Goal: Transaction & Acquisition: Book appointment/travel/reservation

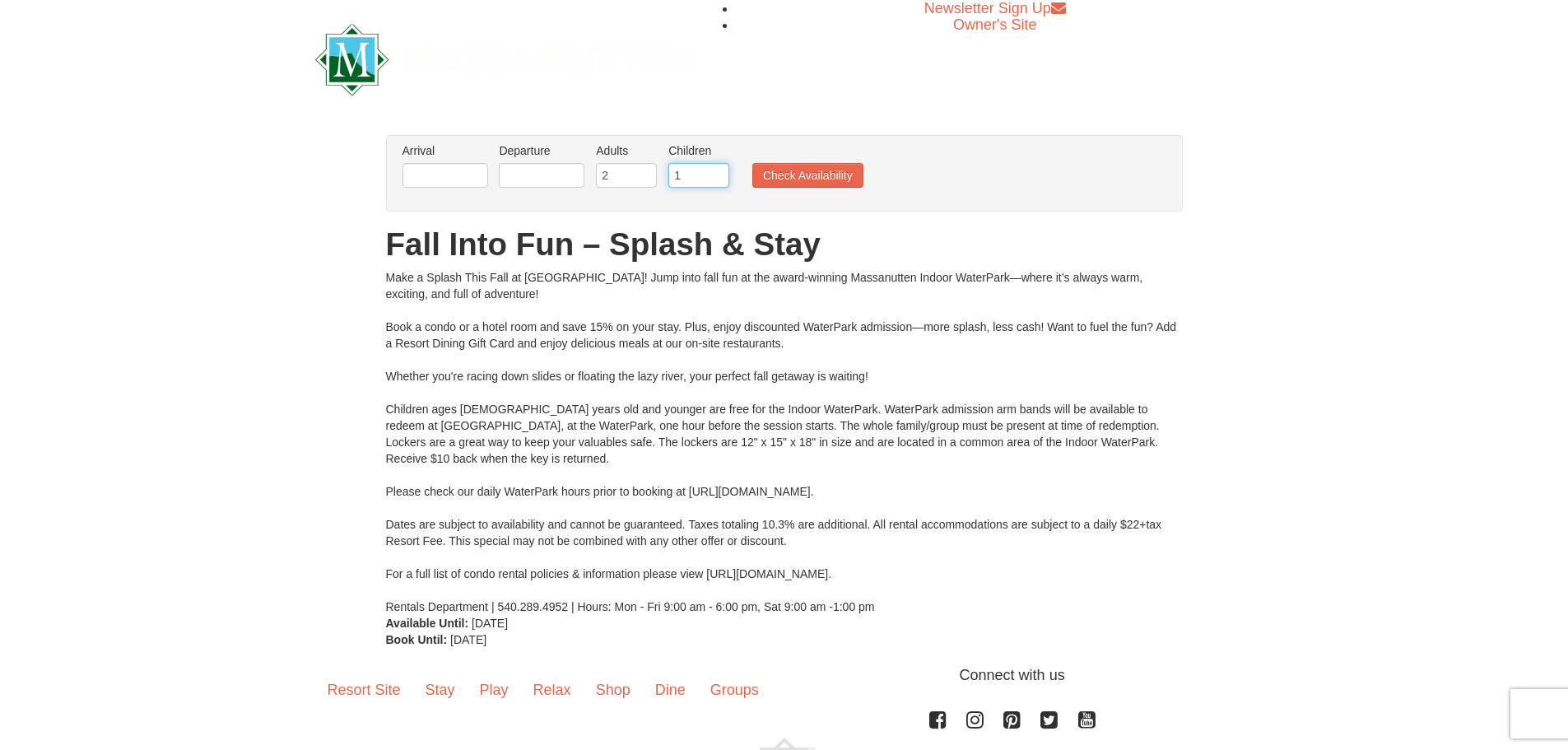
click at [714, 171] on input "1" at bounding box center [698, 175] width 61 height 25
type input "2"
click at [714, 171] on input "2" at bounding box center [698, 175] width 61 height 25
click at [449, 172] on input "text" at bounding box center [445, 175] width 85 height 25
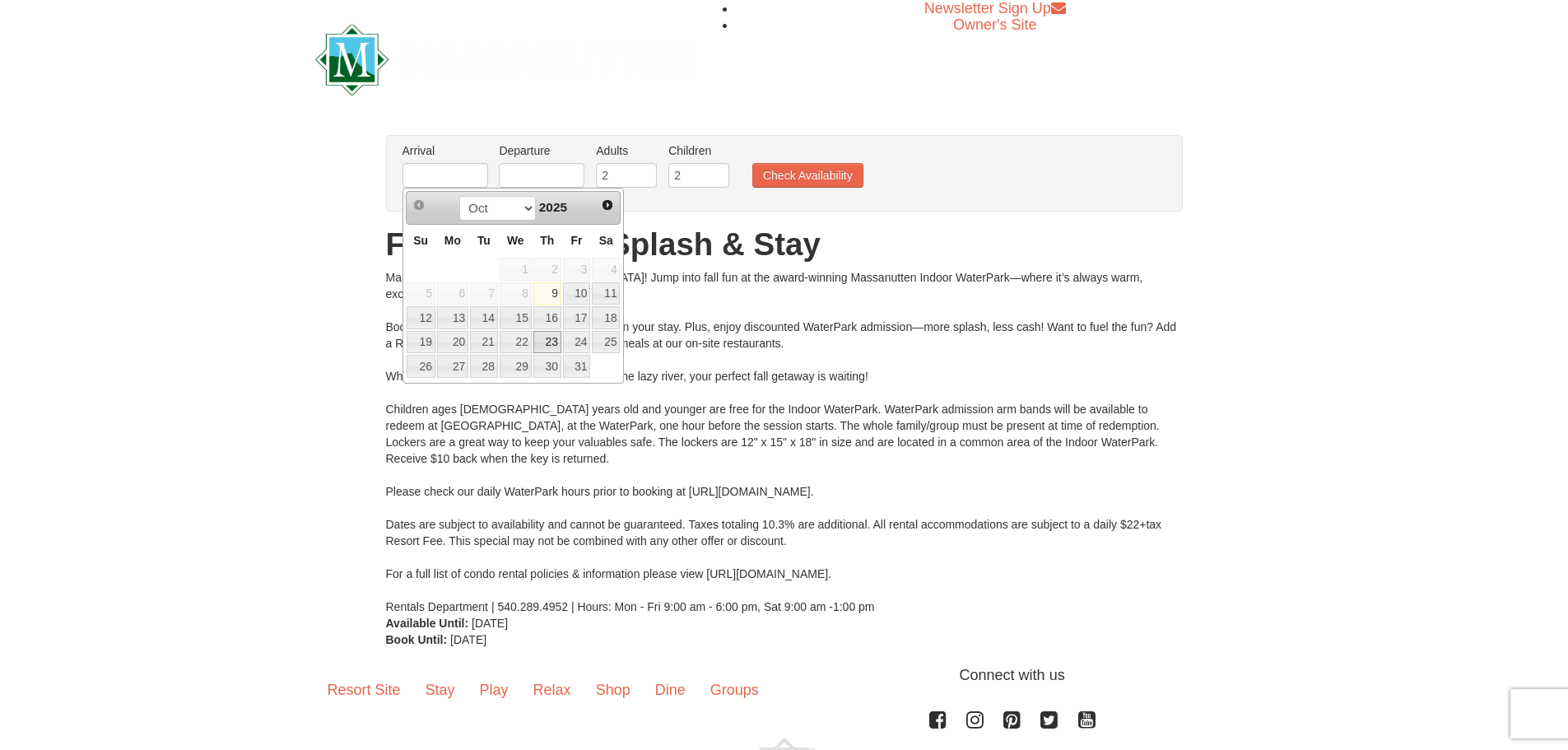
click at [541, 340] on link "23" at bounding box center [547, 341] width 28 height 23
type input "[DATE]"
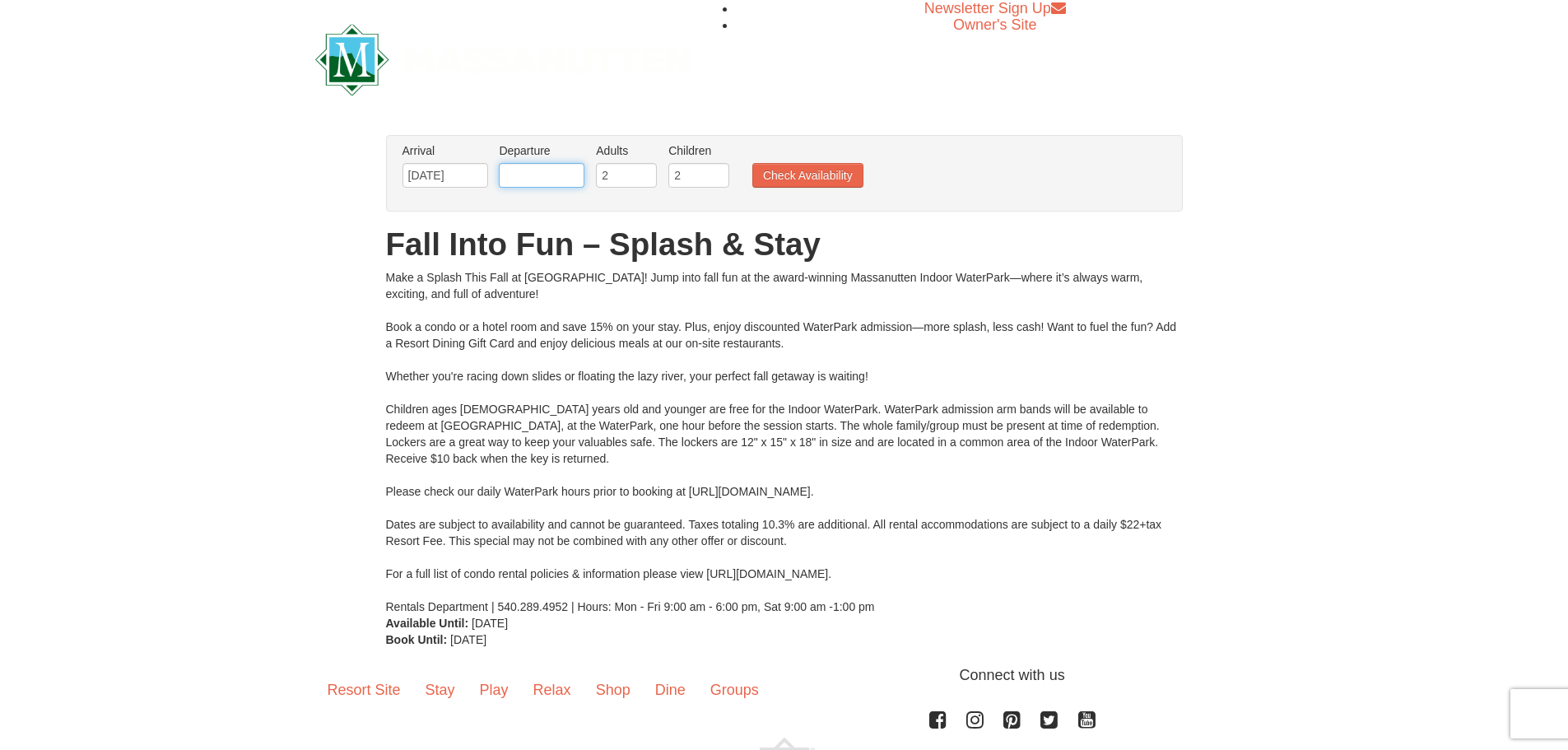
click at [548, 163] on input "text" at bounding box center [541, 175] width 85 height 25
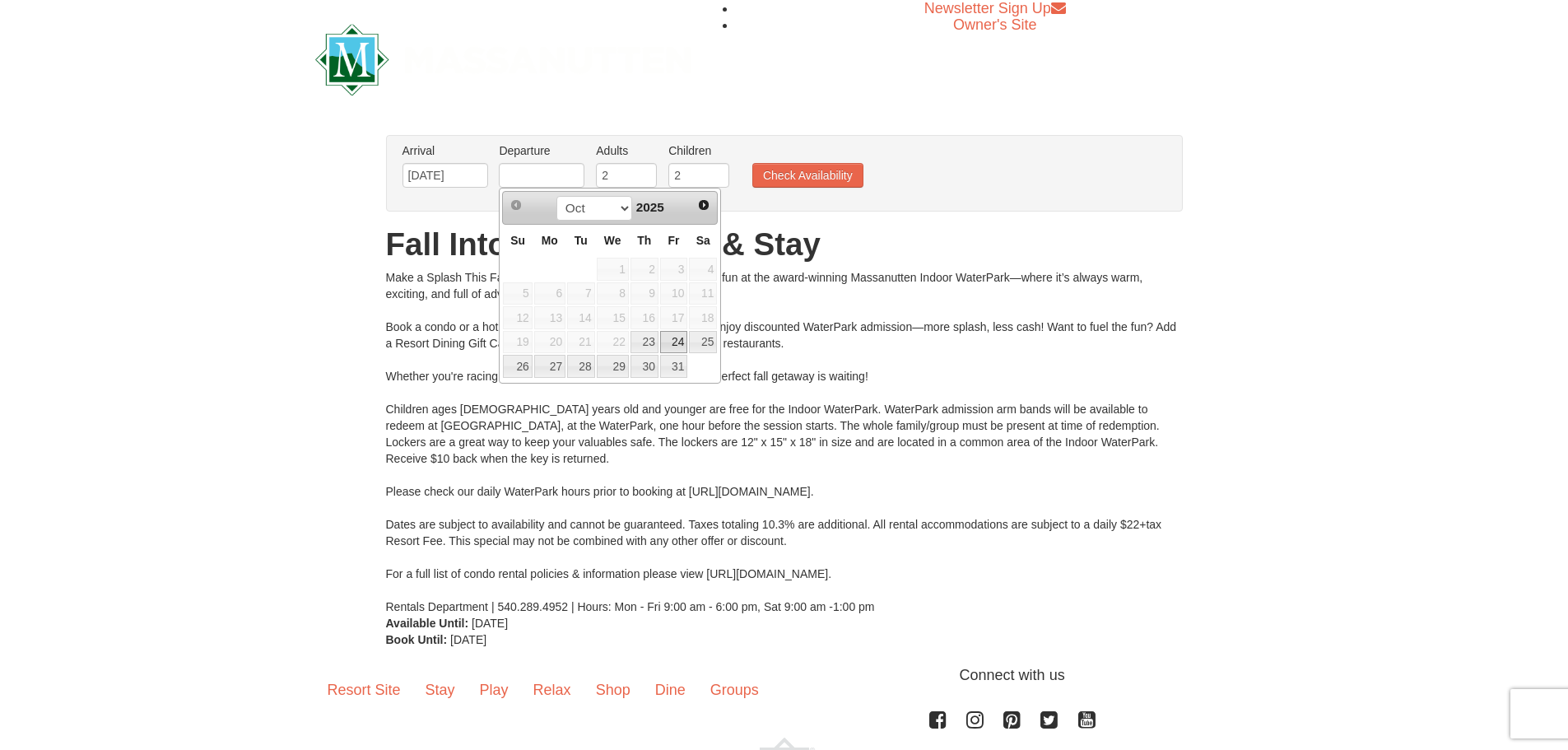
click at [683, 347] on link "24" at bounding box center [674, 341] width 28 height 23
type input "[DATE]"
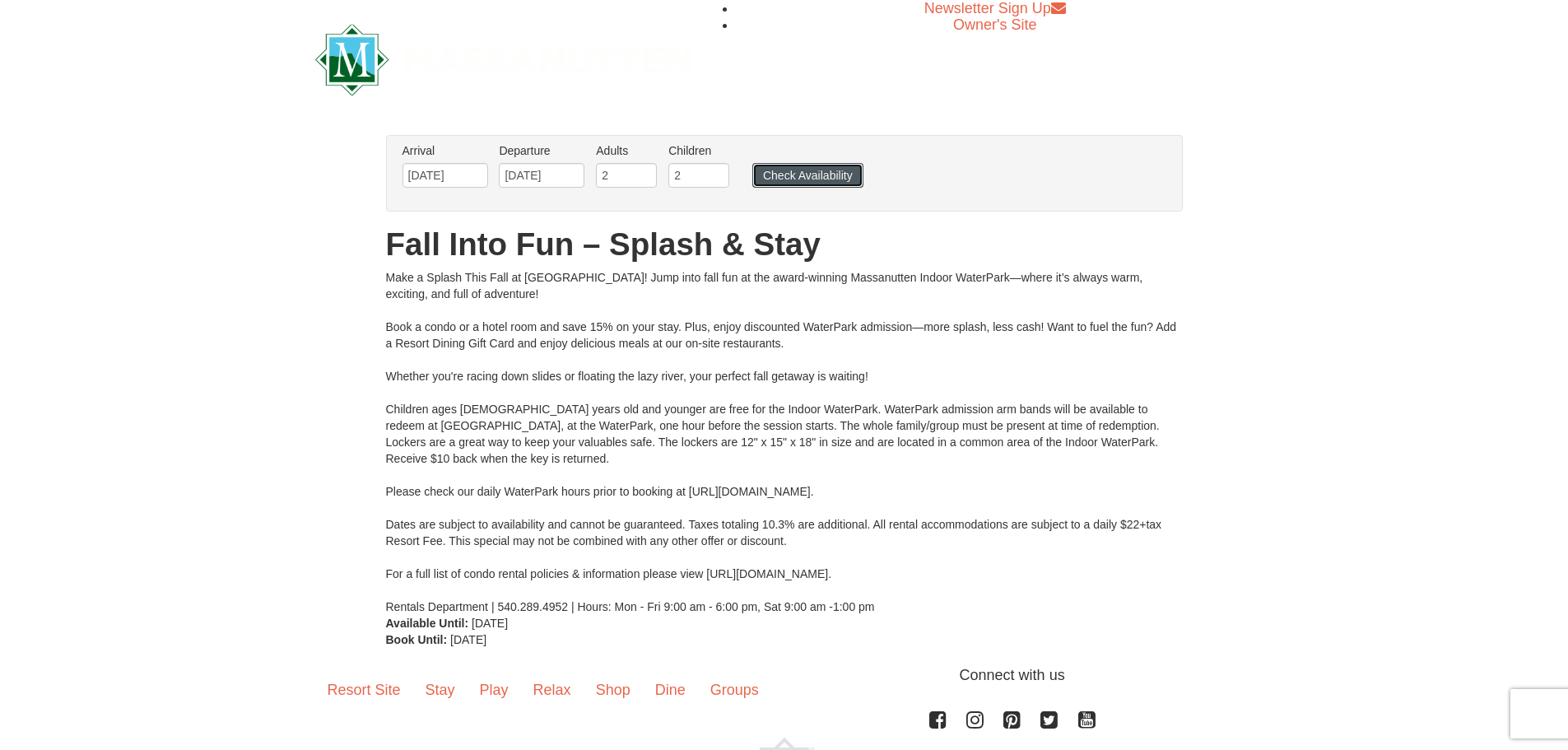
click at [785, 178] on button "Check Availability" at bounding box center [808, 175] width 111 height 25
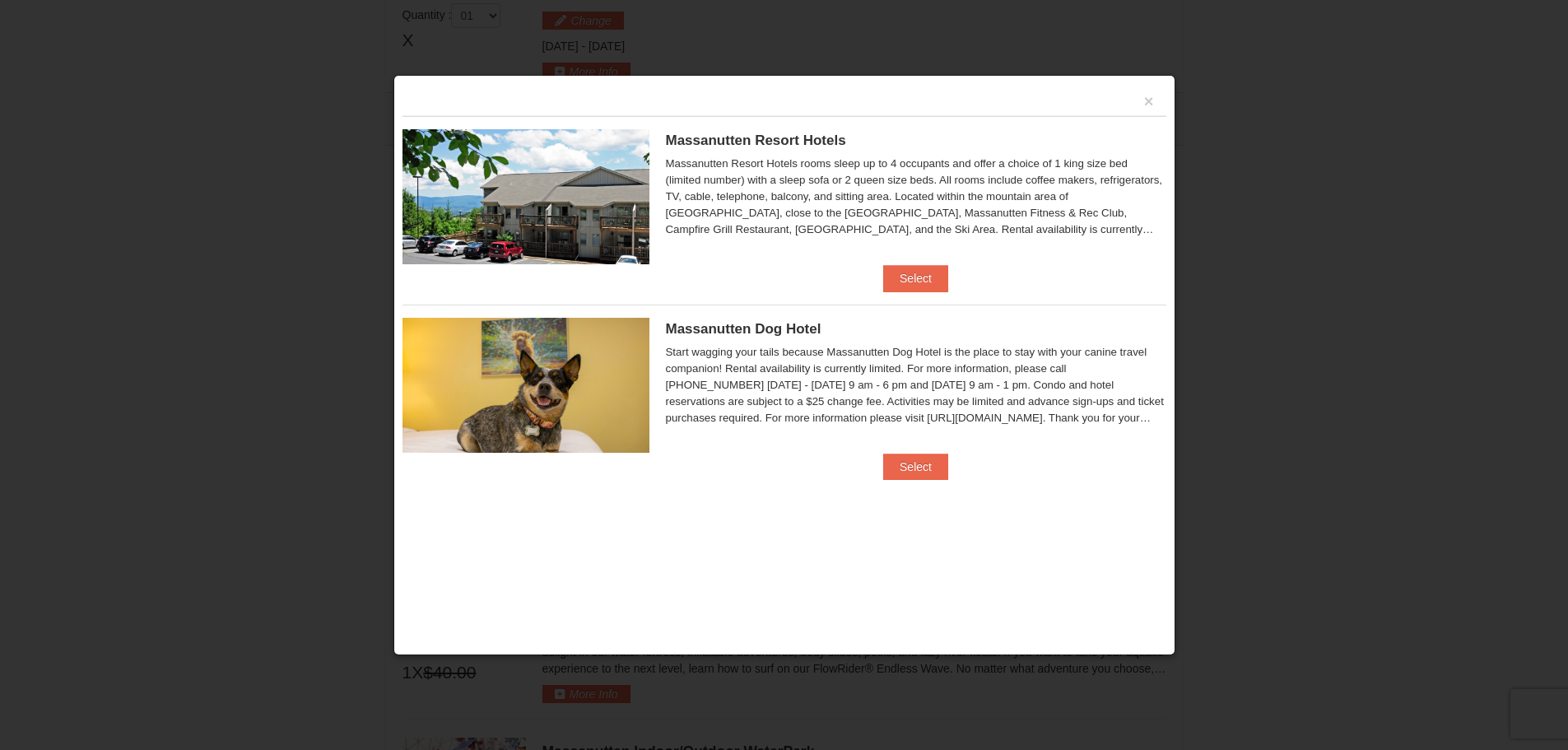
scroll to position [701, 0]
click at [917, 278] on button "Select" at bounding box center [916, 278] width 65 height 26
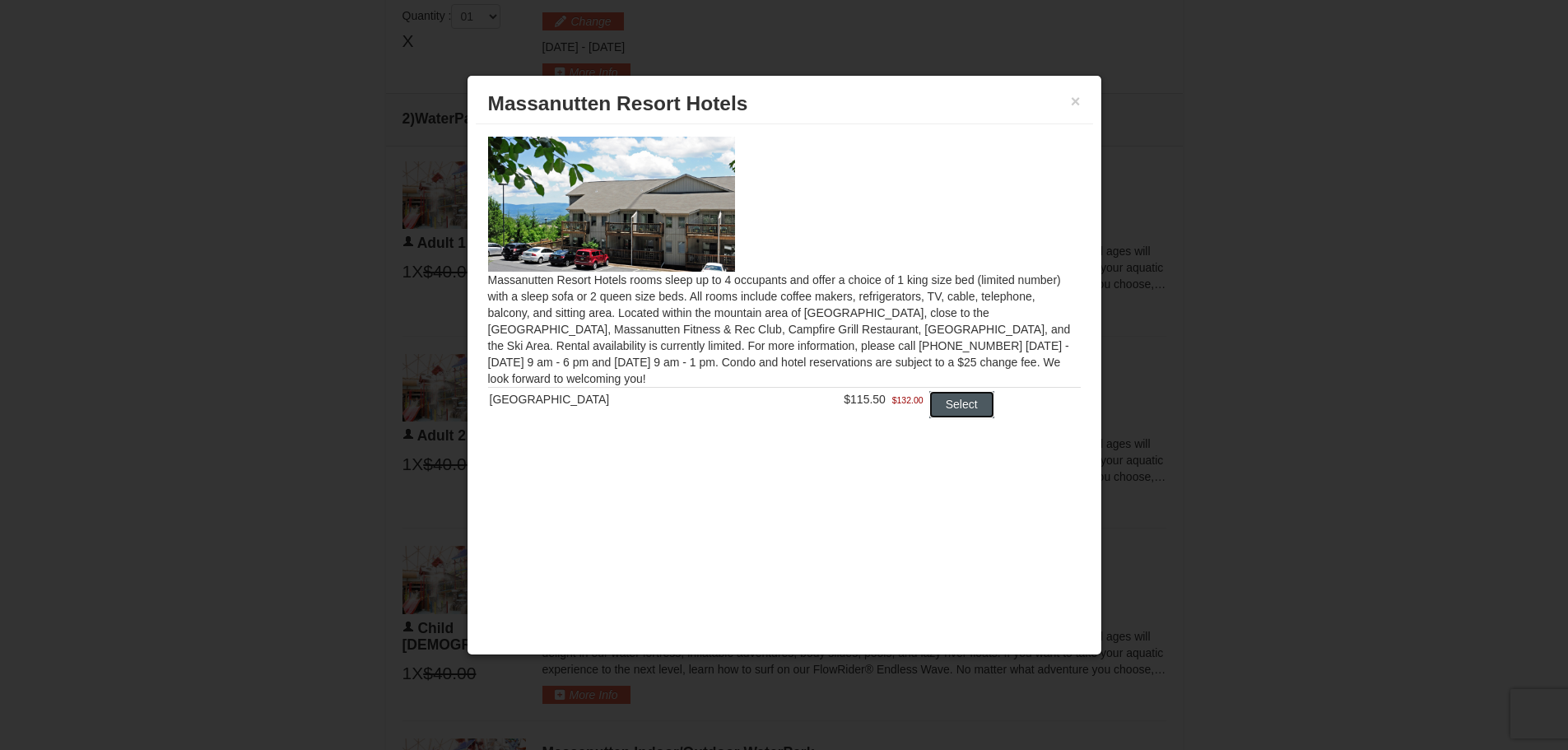
click at [933, 404] on button "Select" at bounding box center [962, 404] width 65 height 26
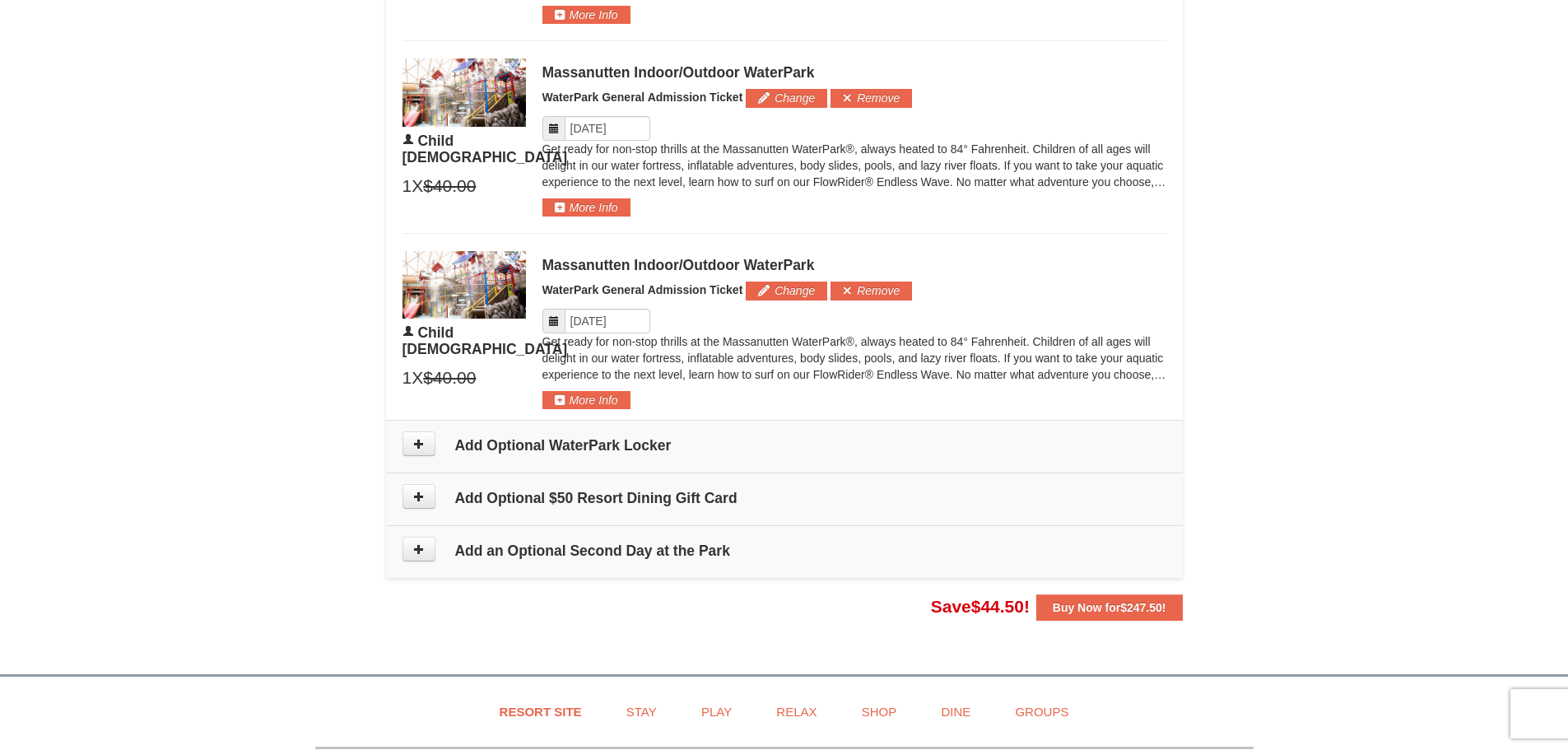
scroll to position [1277, 0]
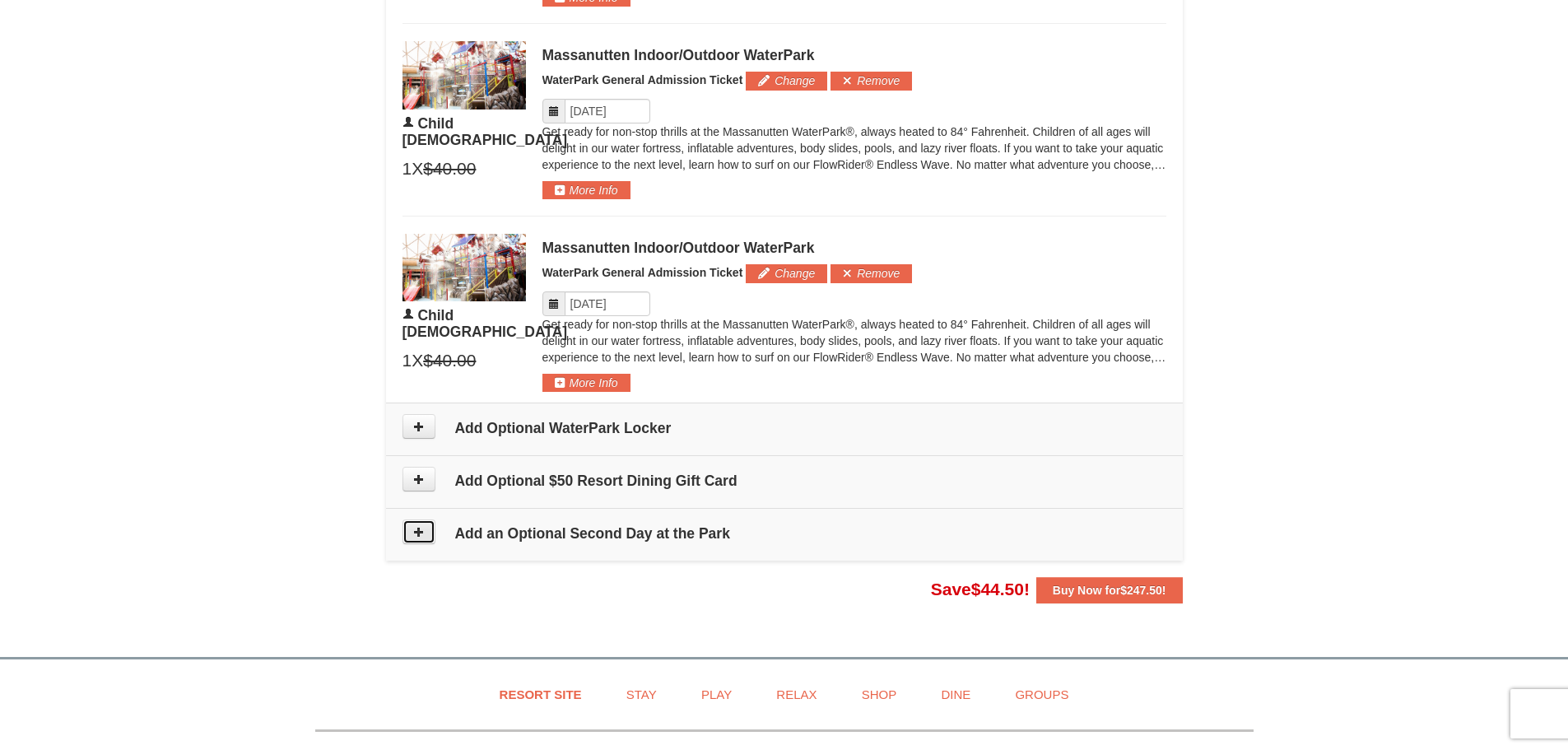
click at [418, 531] on icon at bounding box center [419, 531] width 12 height 12
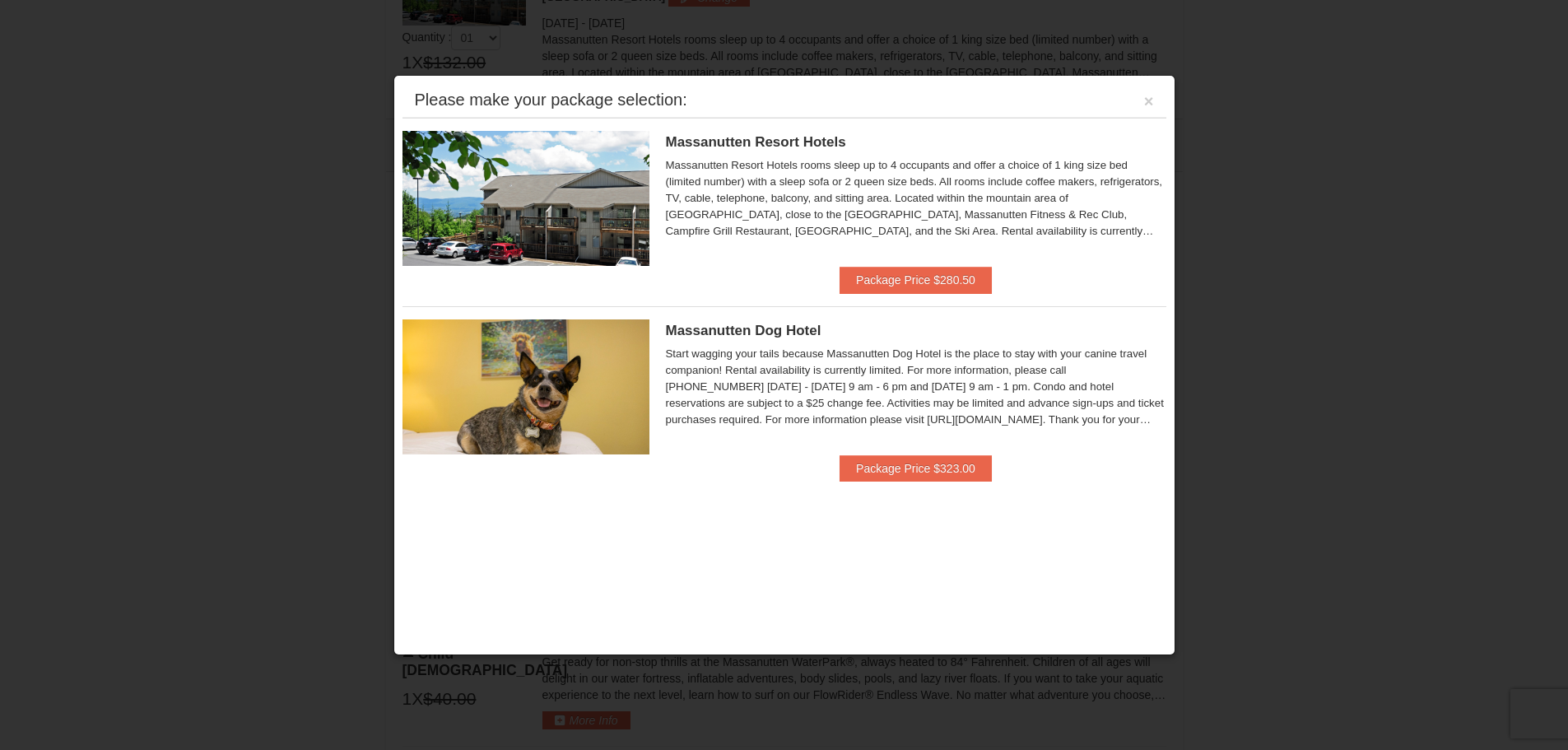
scroll to position [705, 0]
click at [1151, 94] on button "×" at bounding box center [1149, 101] width 10 height 16
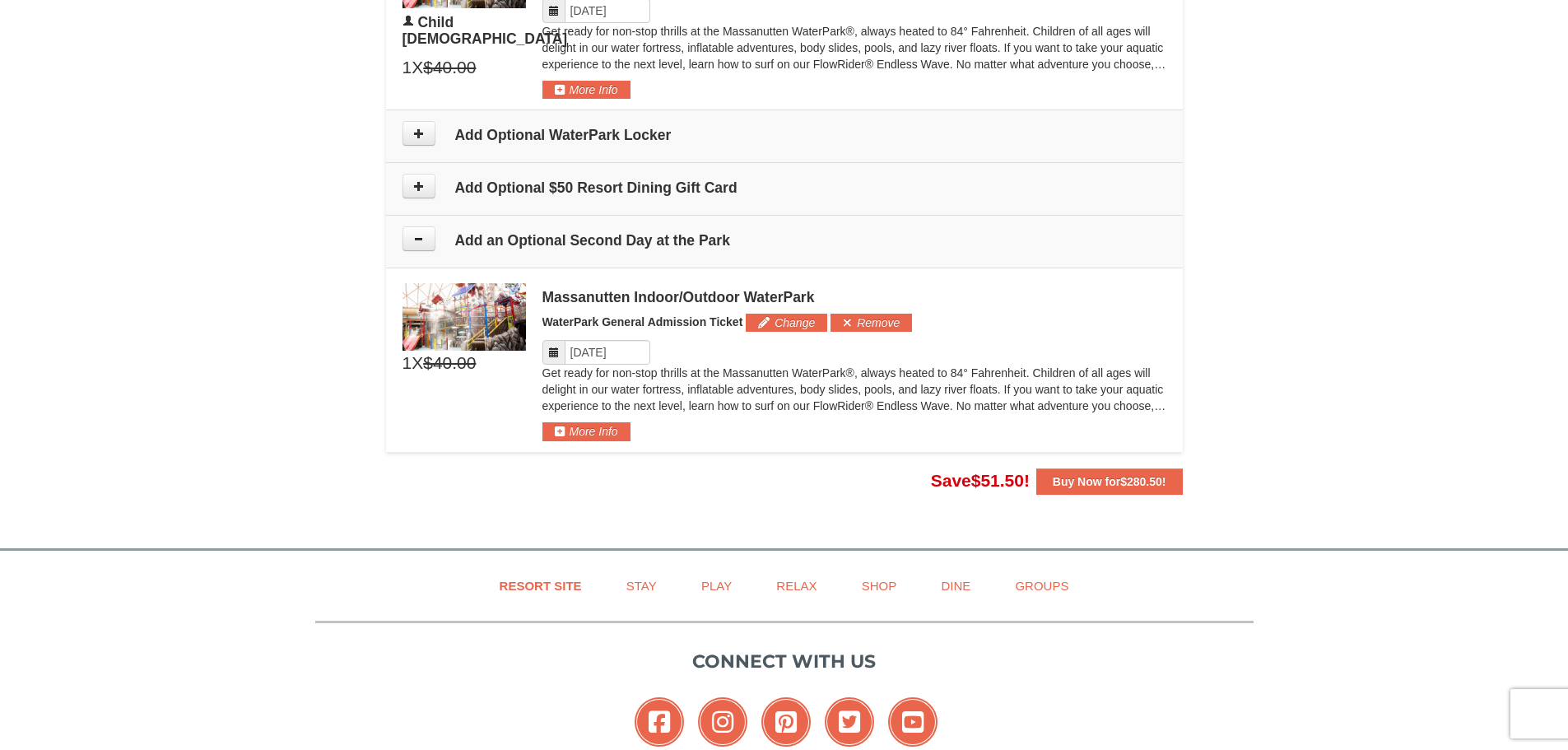
scroll to position [1692, 0]
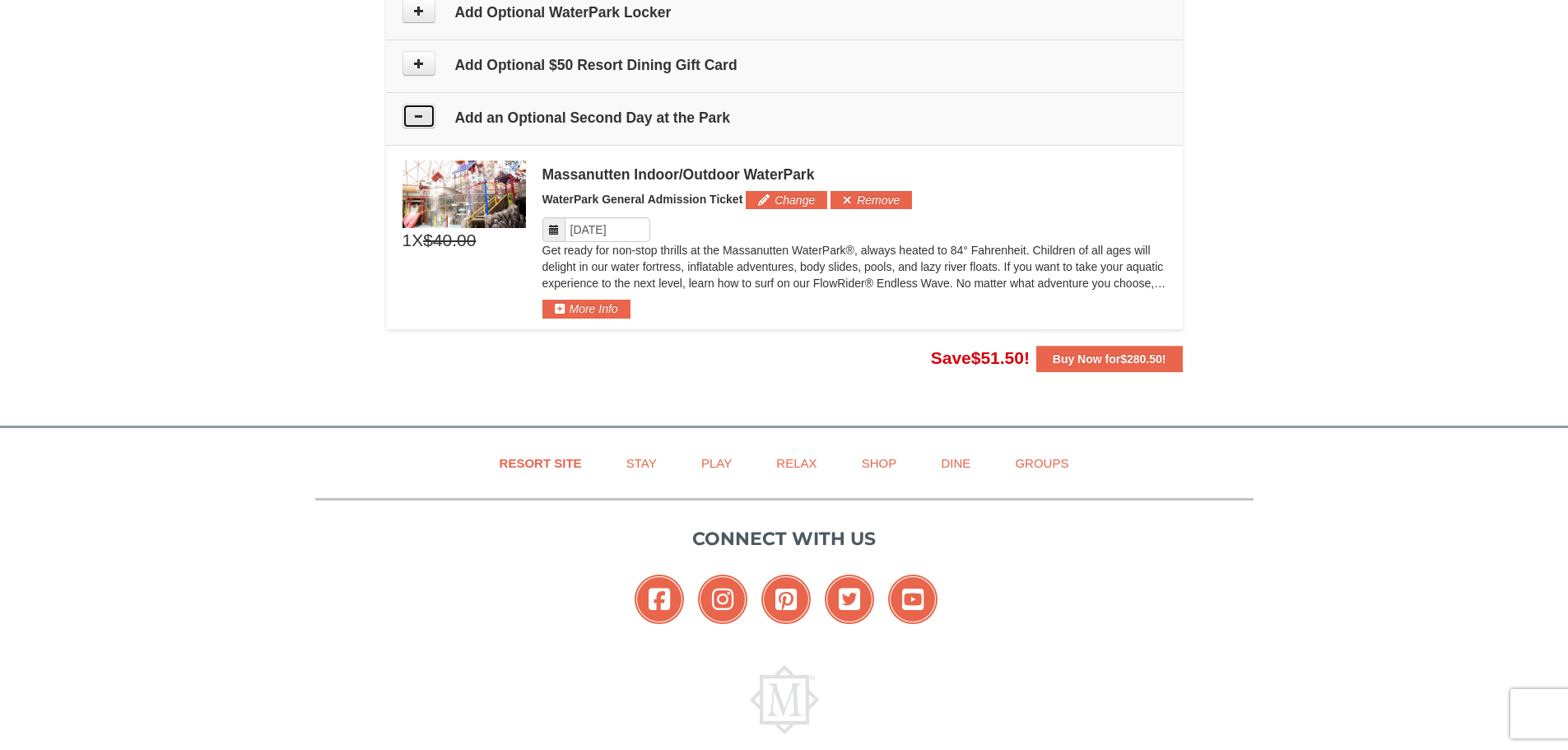
click at [421, 119] on icon at bounding box center [419, 115] width 12 height 12
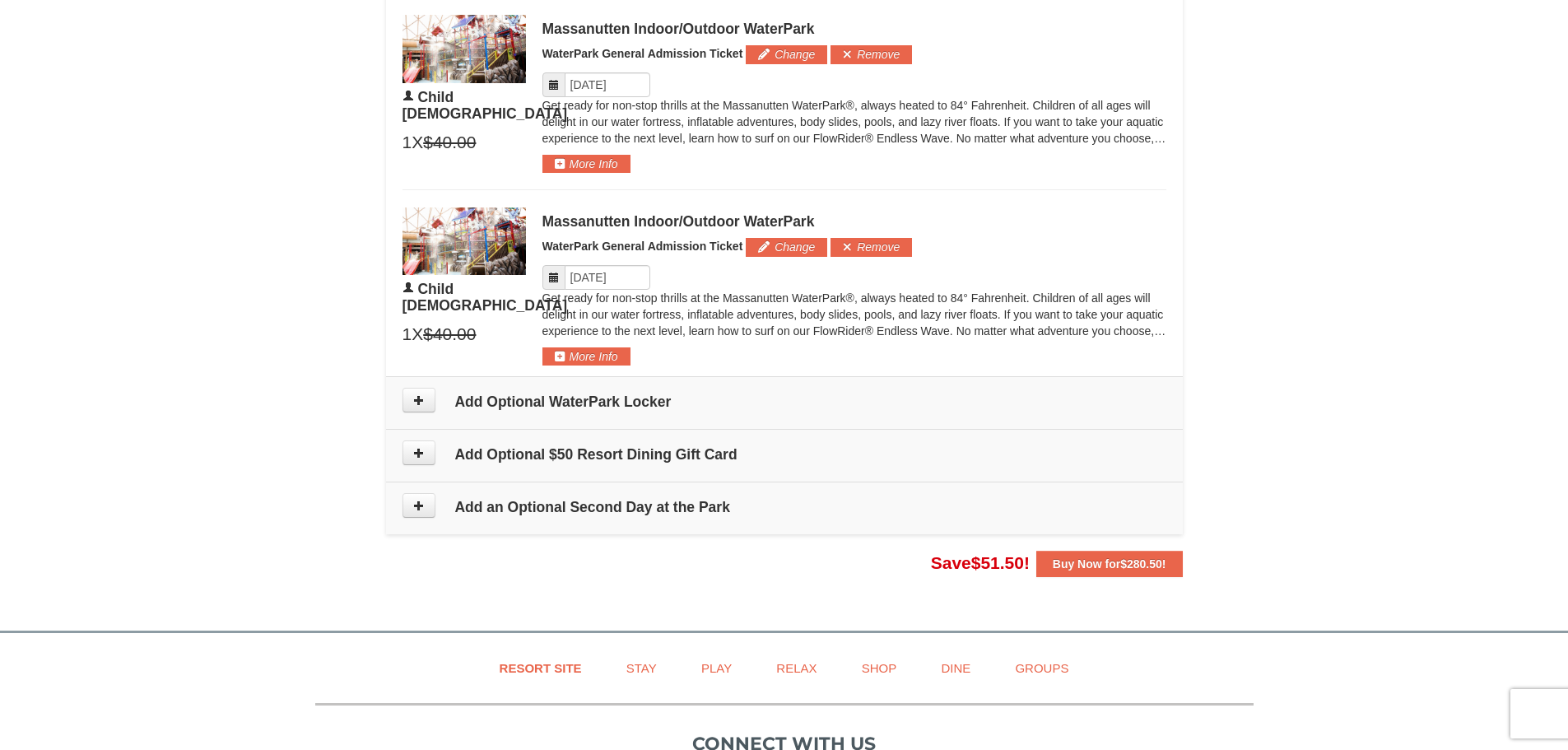
scroll to position [1332, 0]
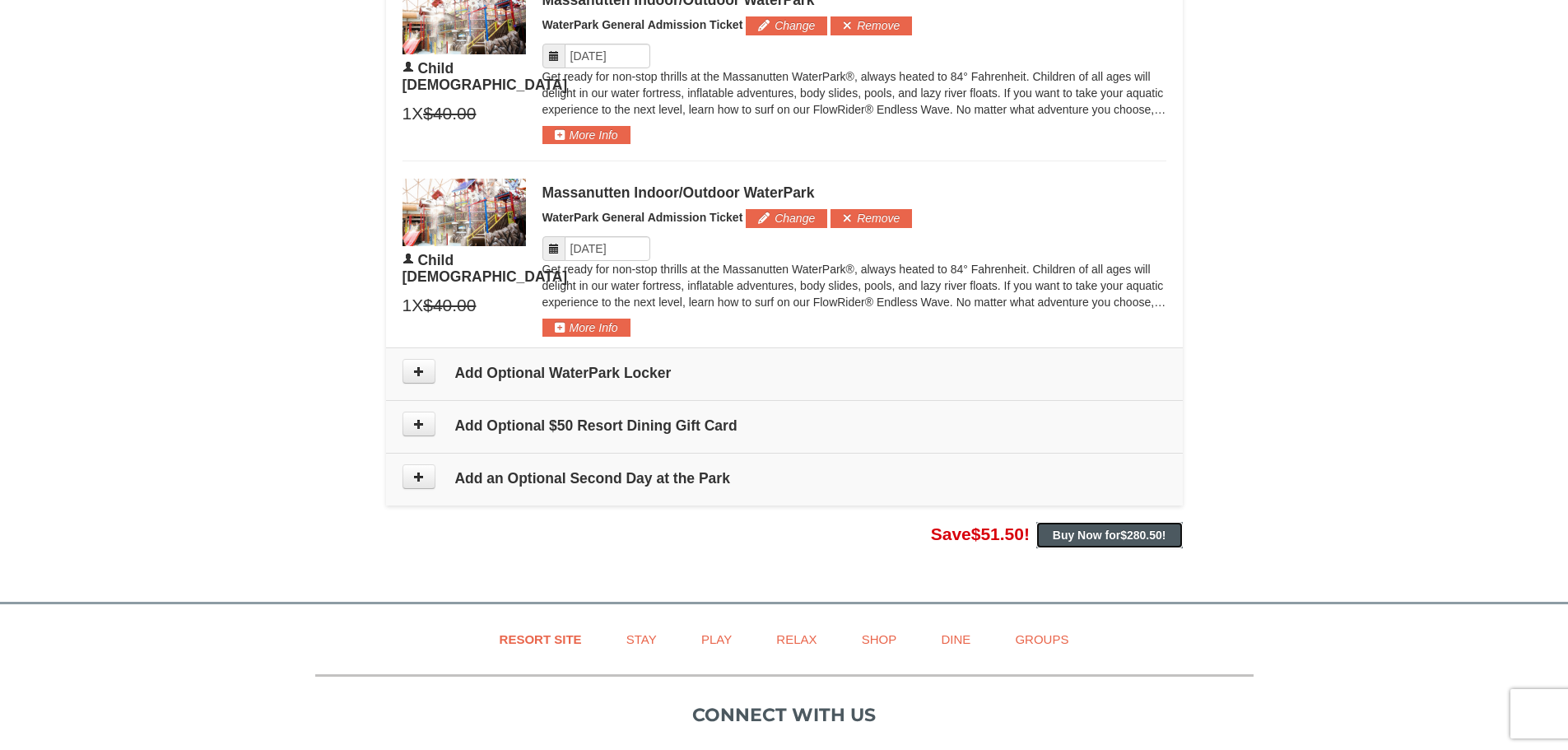
click at [1094, 538] on strong "Buy Now for $280.50 !" at bounding box center [1109, 535] width 113 height 14
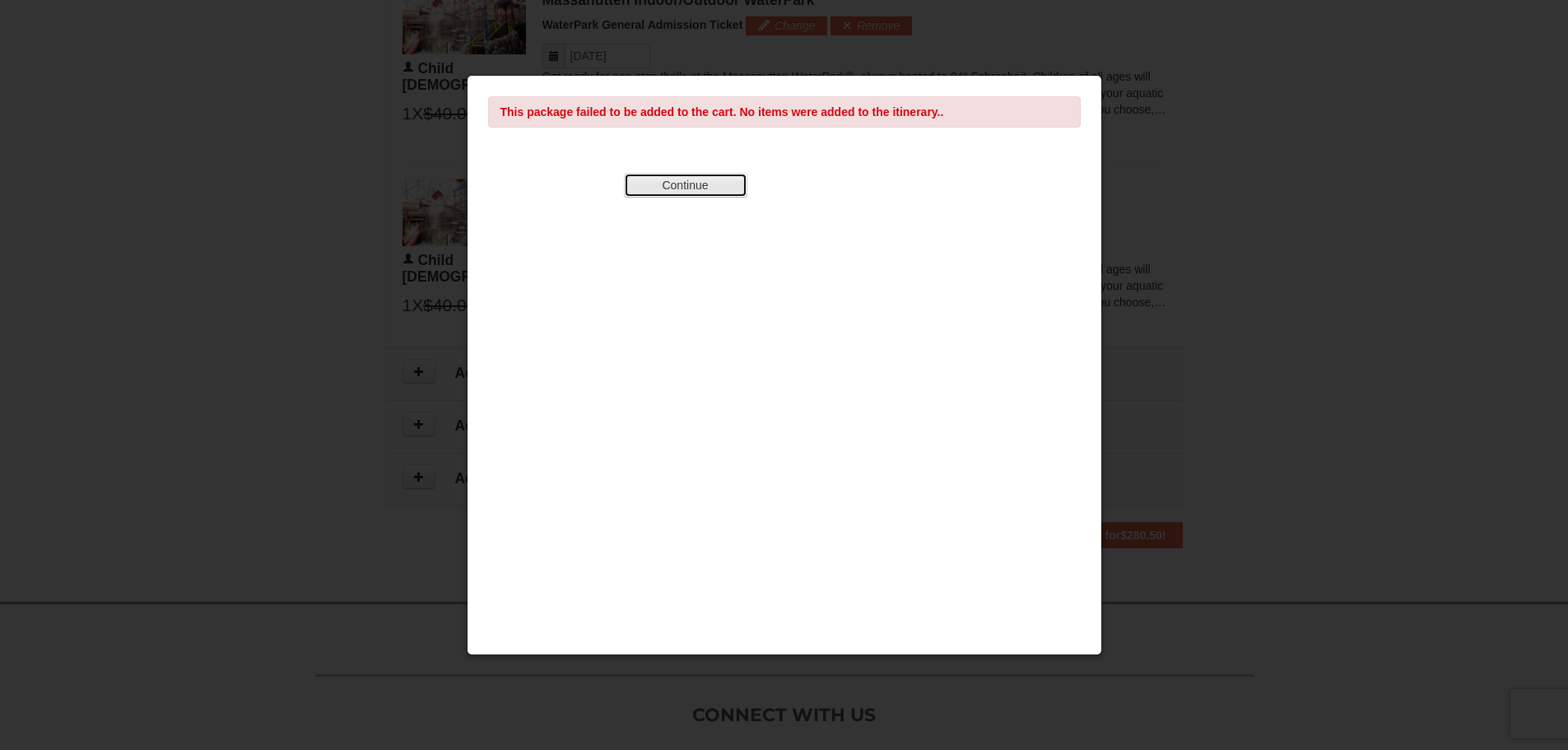
click at [711, 181] on button "Continue" at bounding box center [685, 184] width 123 height 25
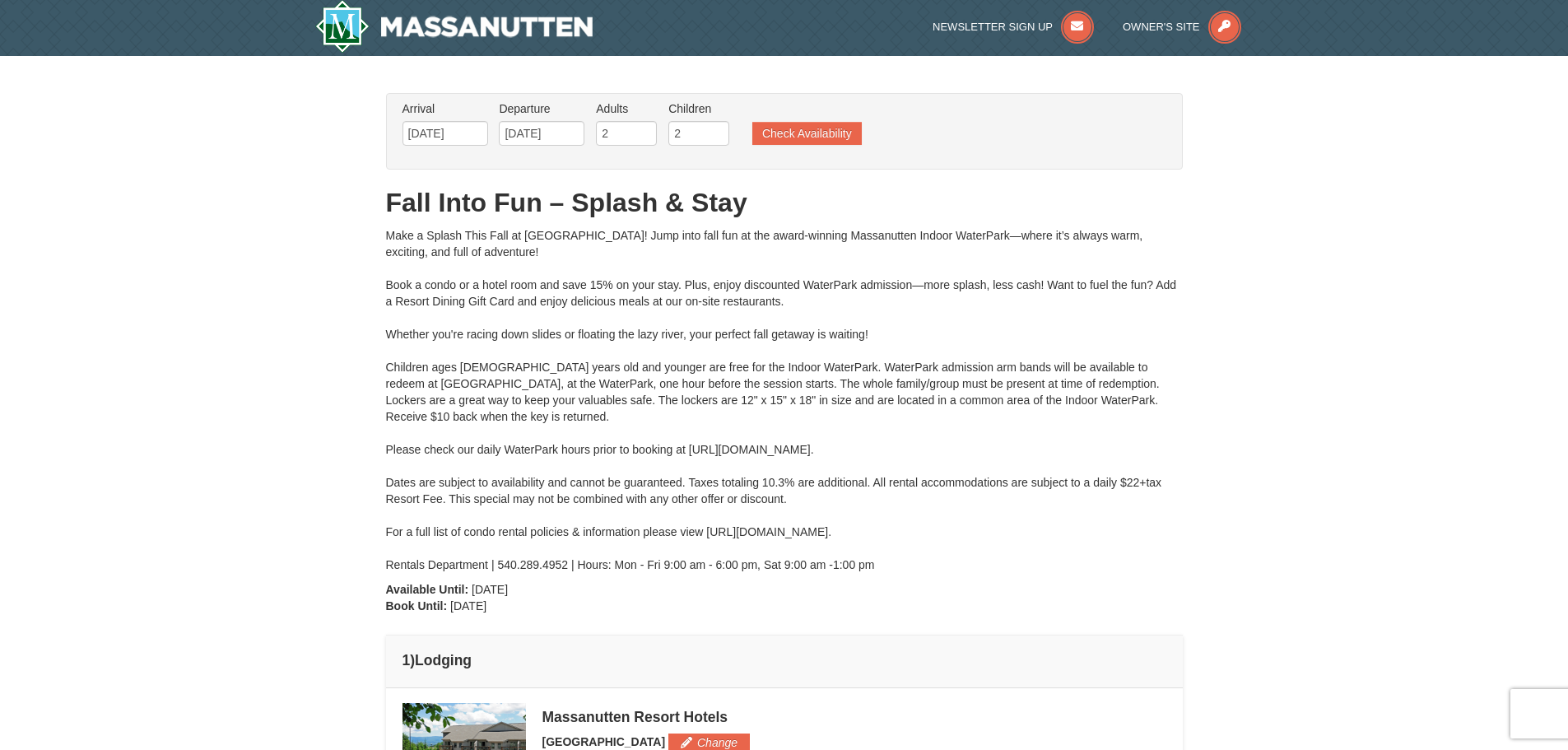
scroll to position [0, 0]
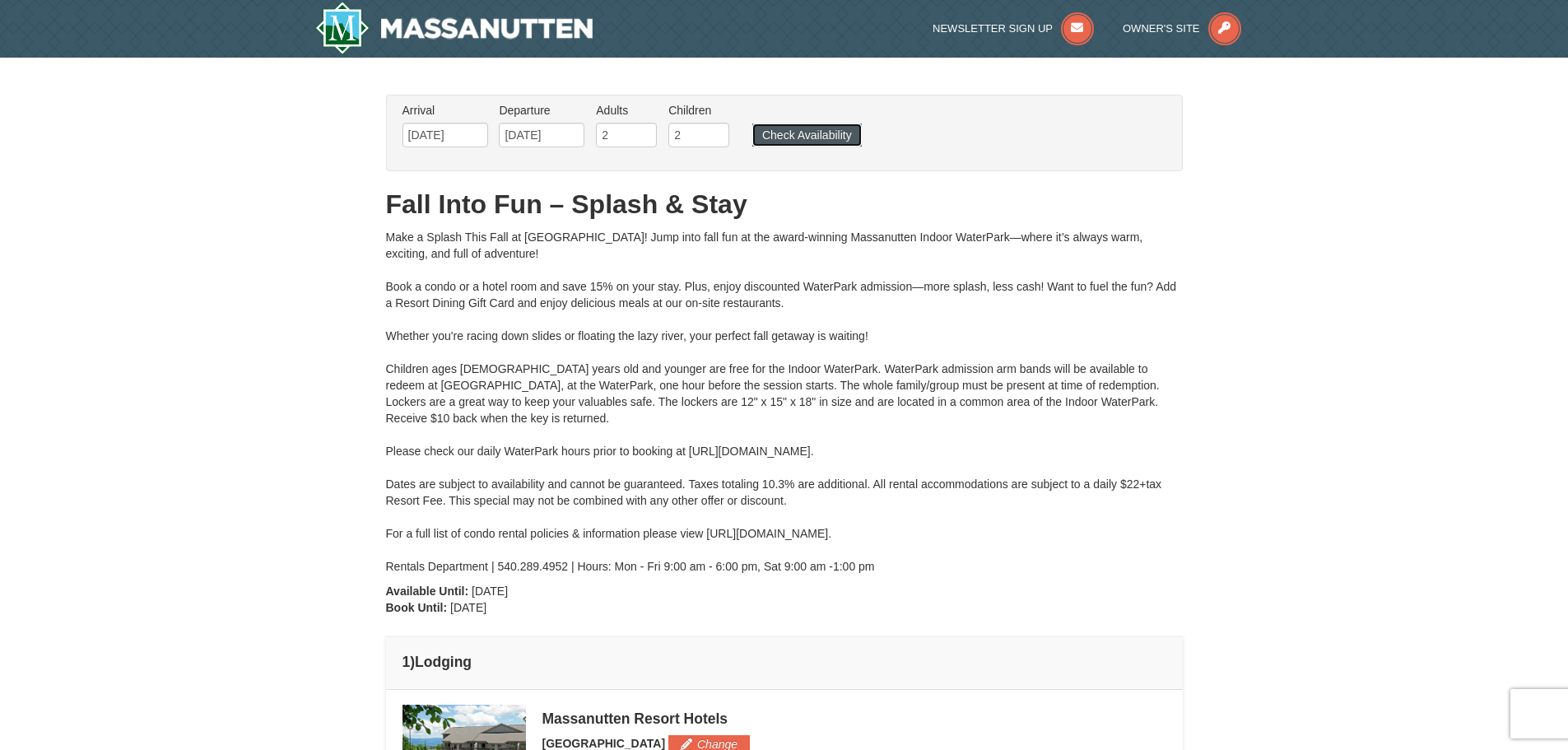
click at [795, 139] on button "Check Availability" at bounding box center [807, 134] width 110 height 23
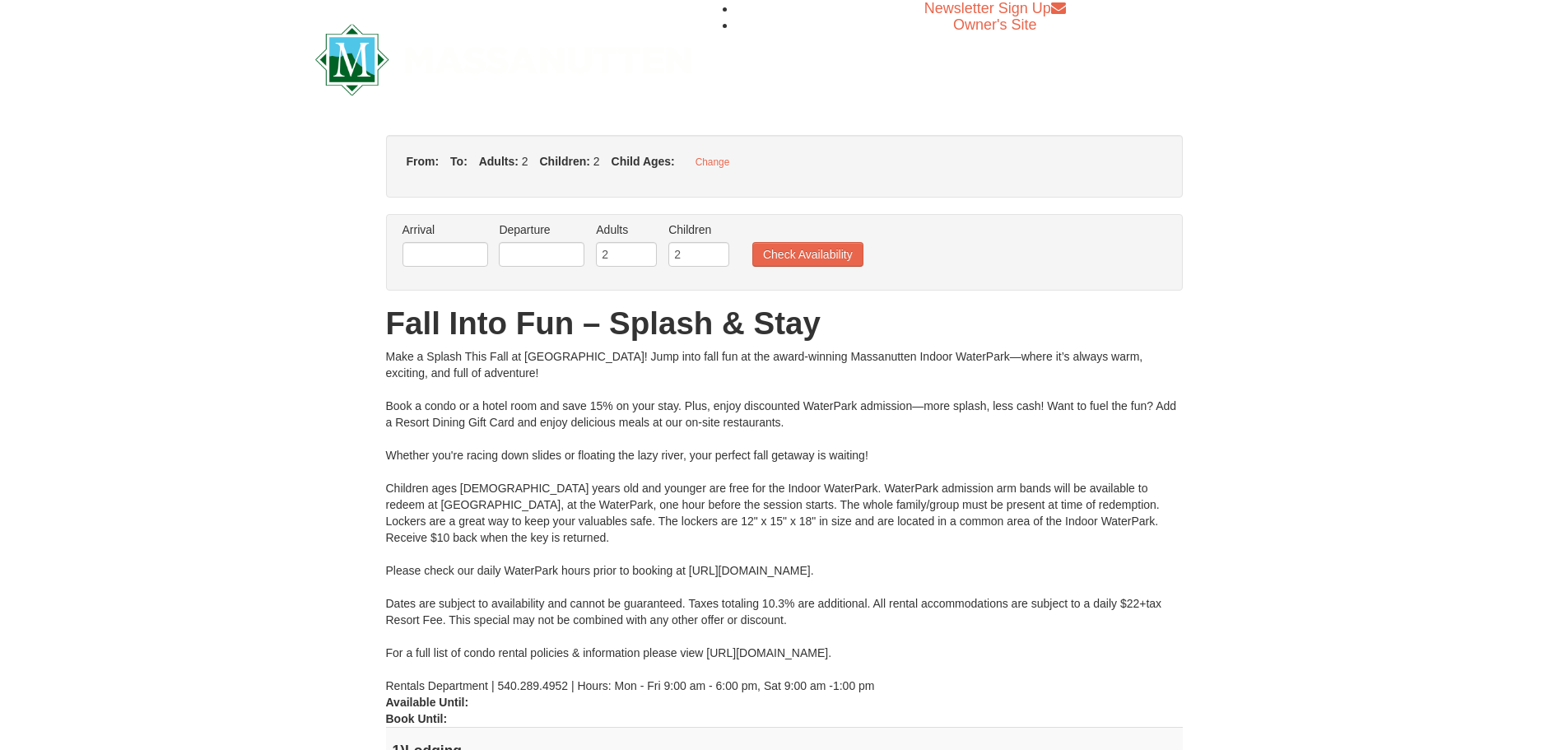
type input "[DATE]"
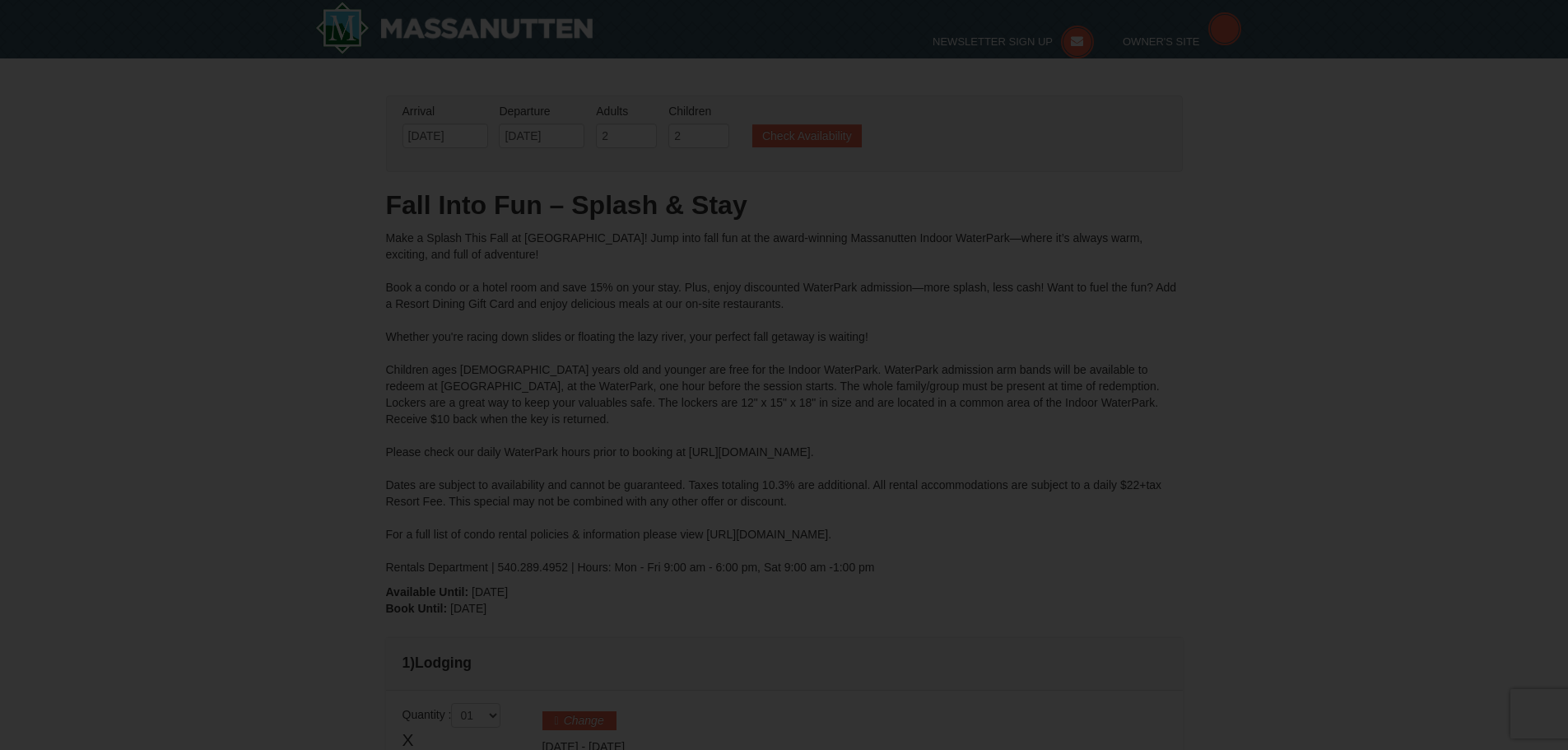
type input "[DATE]"
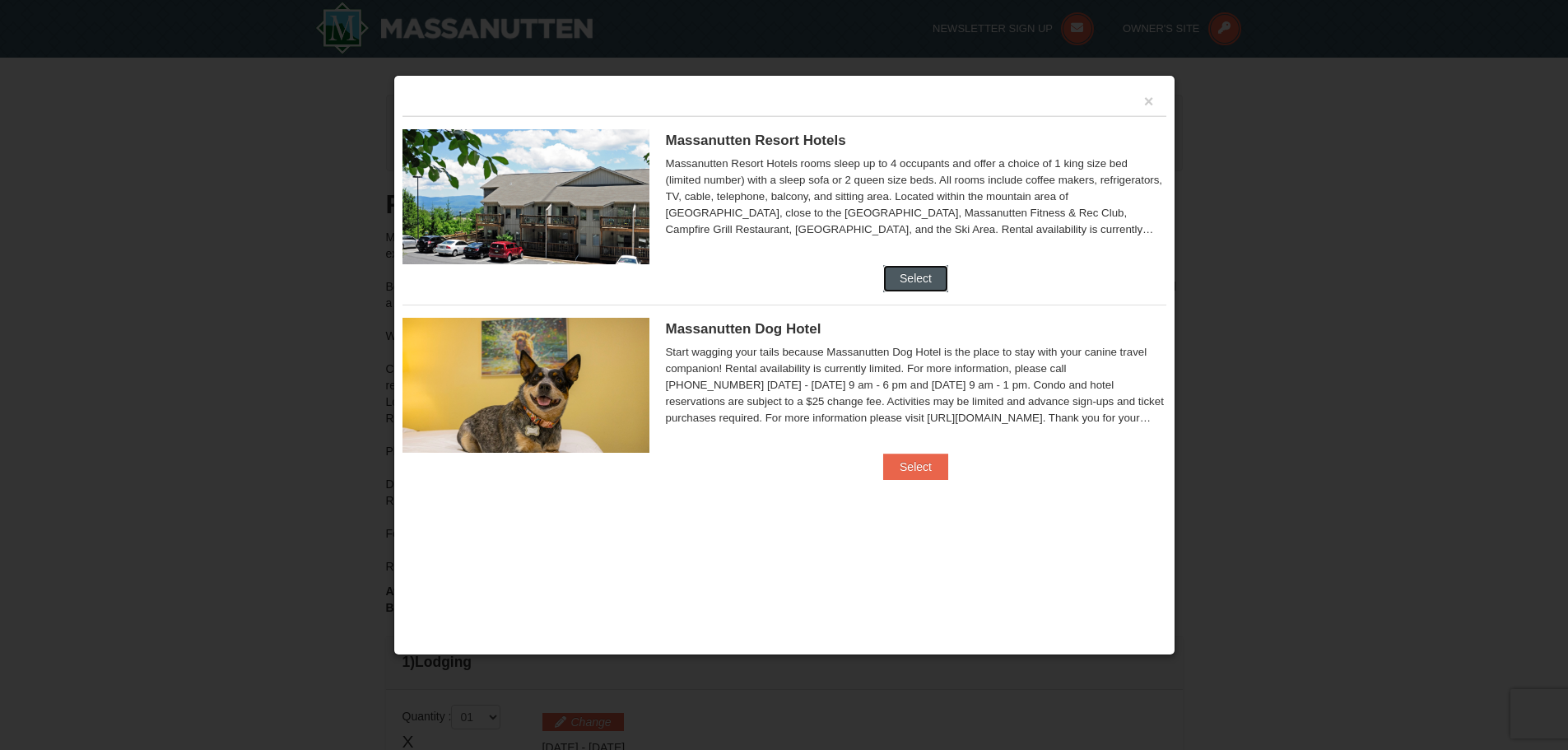
click at [925, 277] on button "Select" at bounding box center [916, 278] width 65 height 26
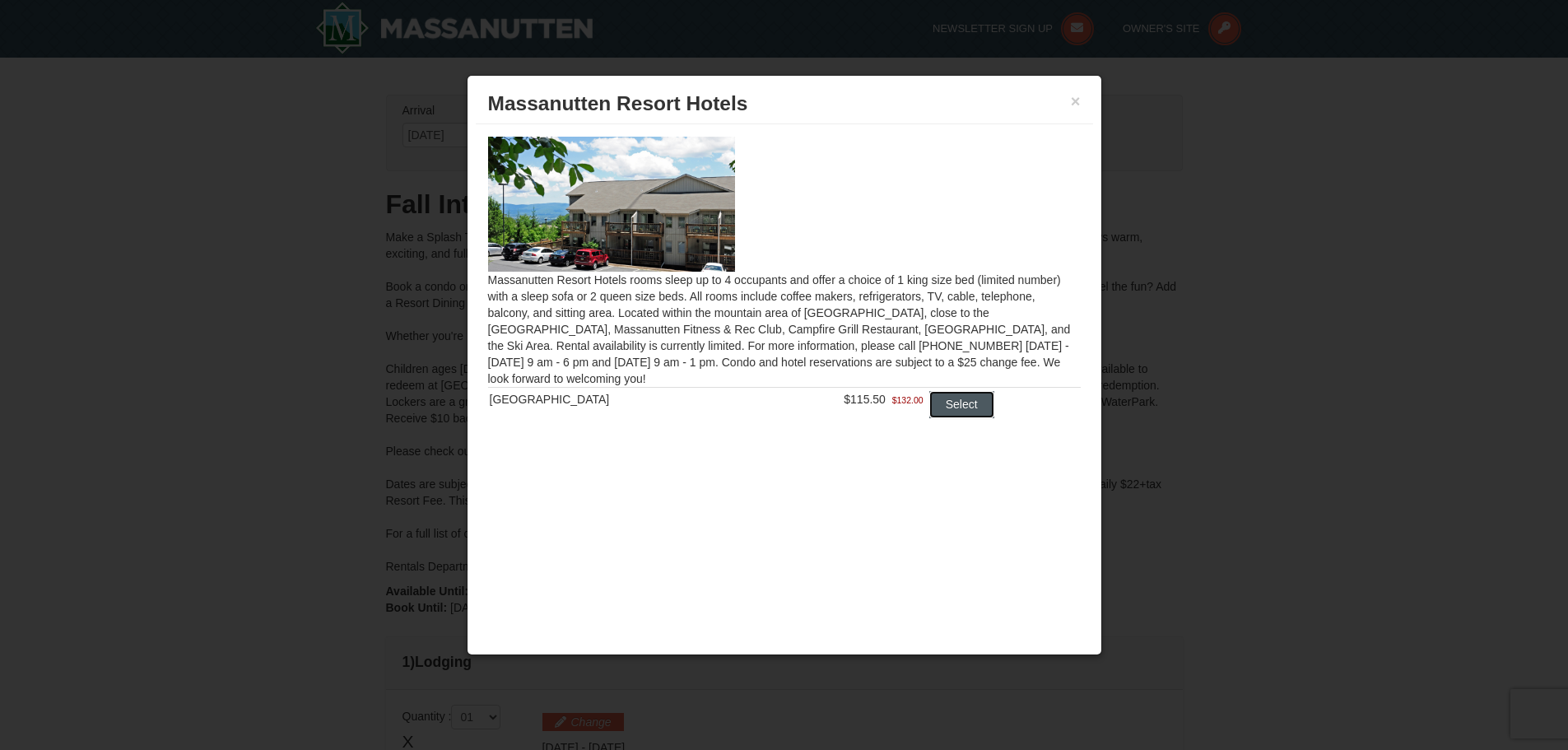
click at [952, 406] on button "Select" at bounding box center [962, 404] width 65 height 26
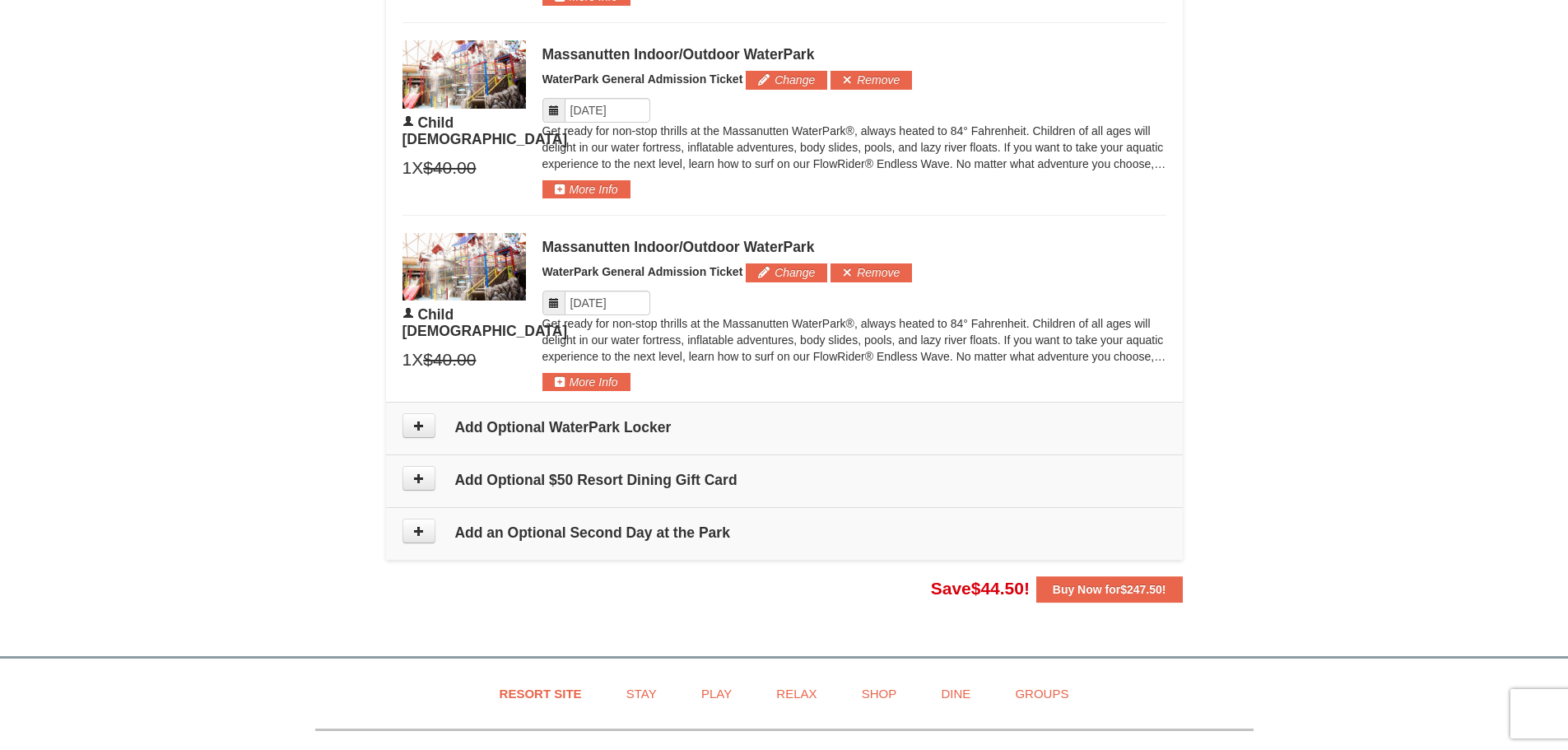
scroll to position [1235, 0]
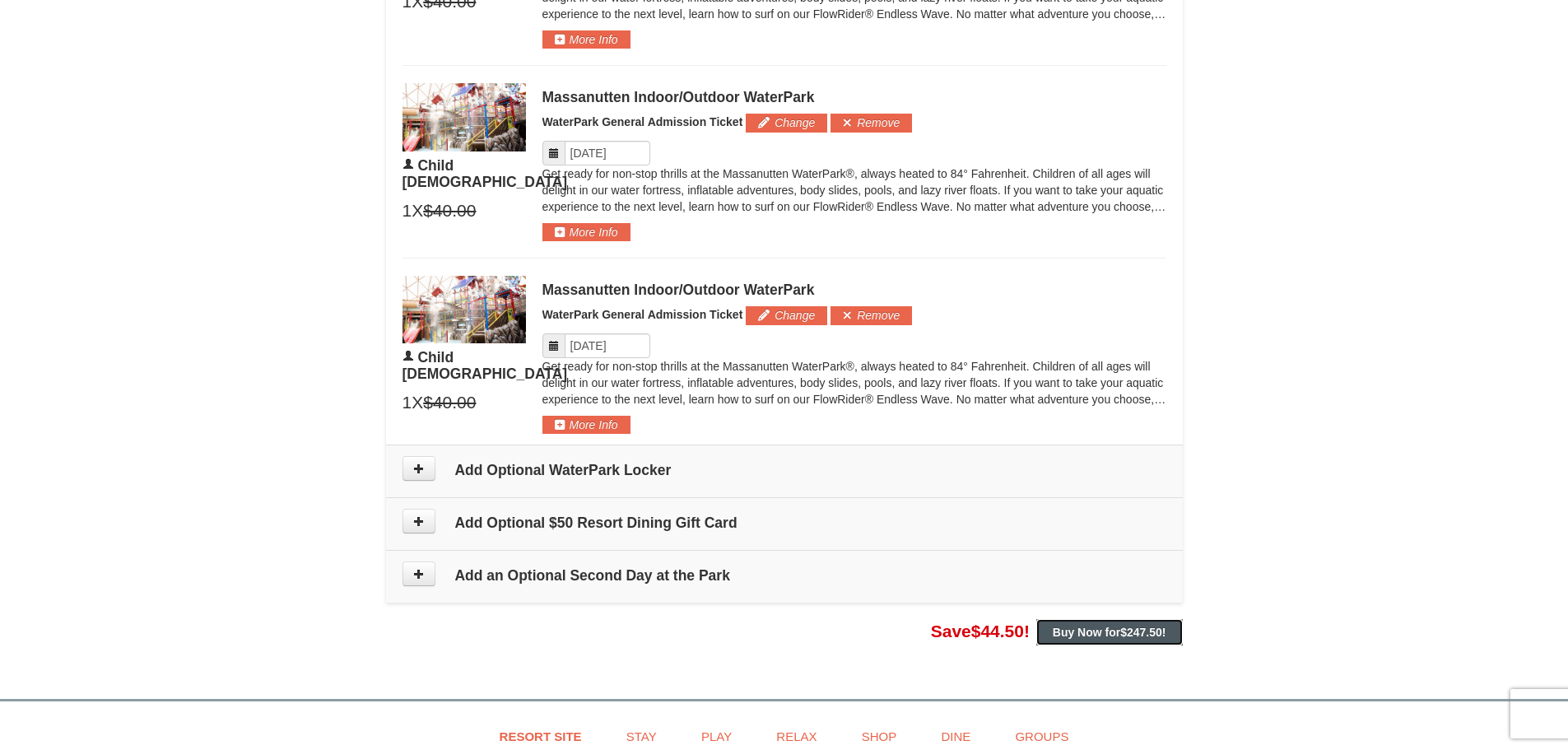
click at [1104, 636] on strong "Buy Now for $247.50 !" at bounding box center [1109, 632] width 113 height 14
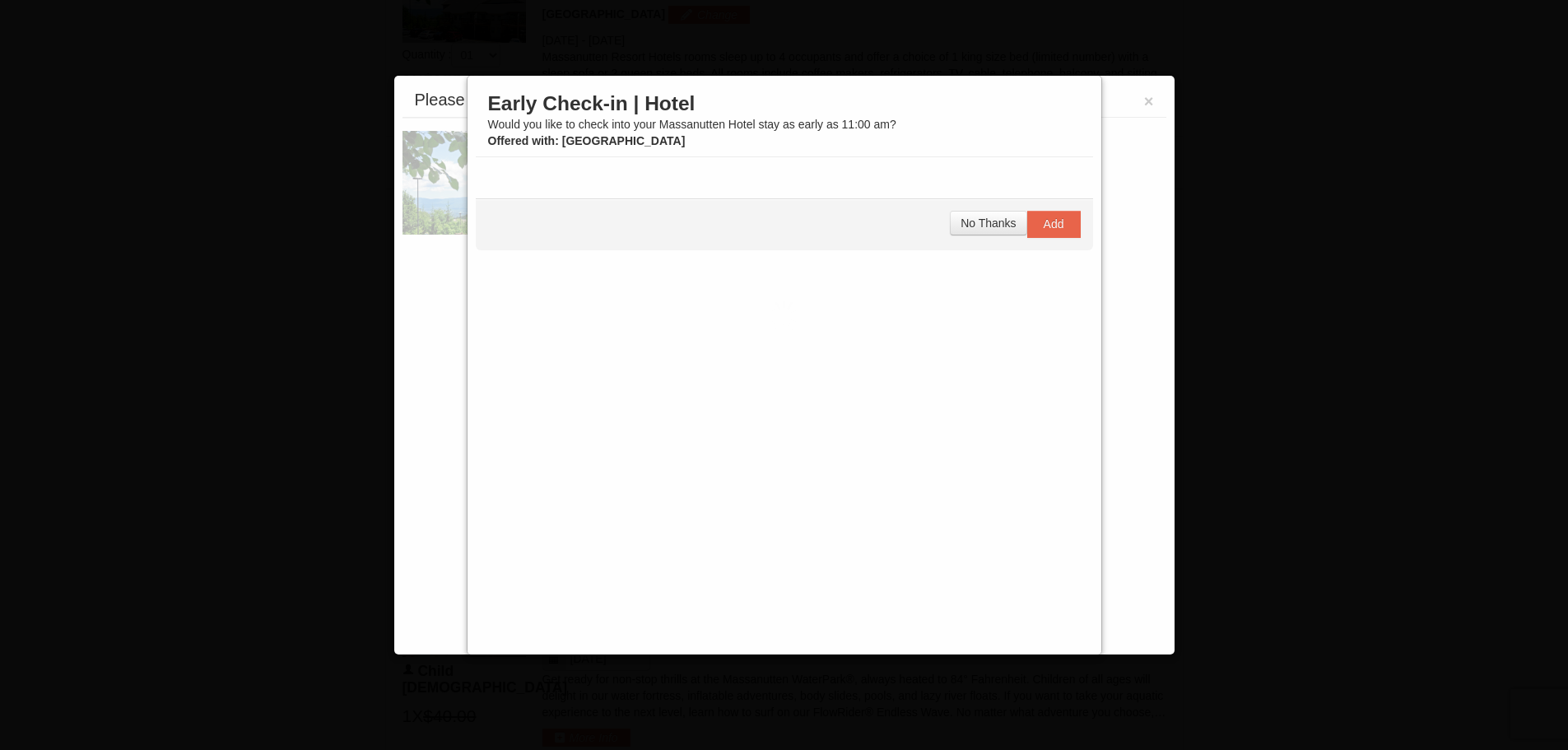
scroll to position [705, 0]
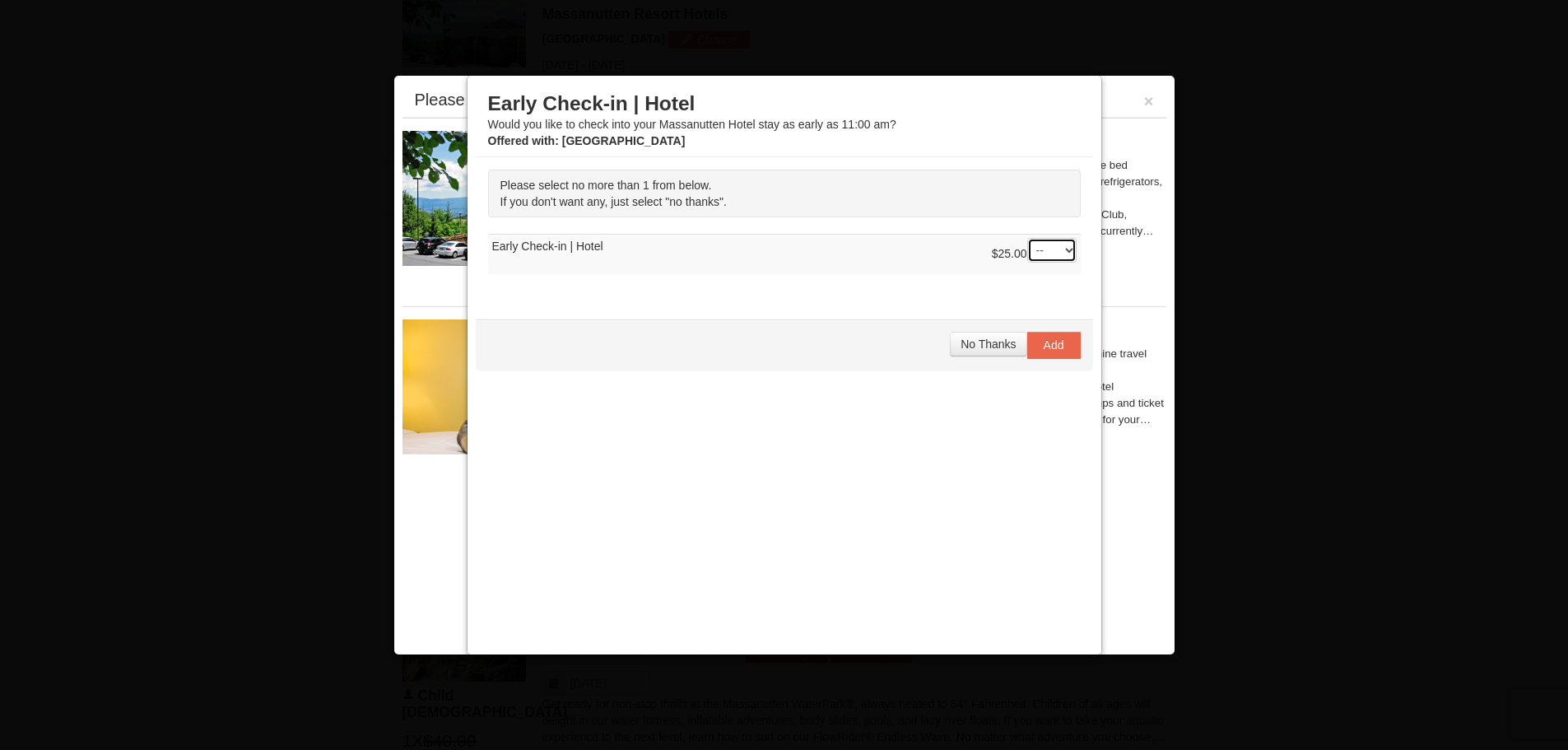
click at [1048, 249] on select "-- 01" at bounding box center [1051, 250] width 49 height 25
click at [972, 345] on span "No Thanks" at bounding box center [988, 344] width 55 height 14
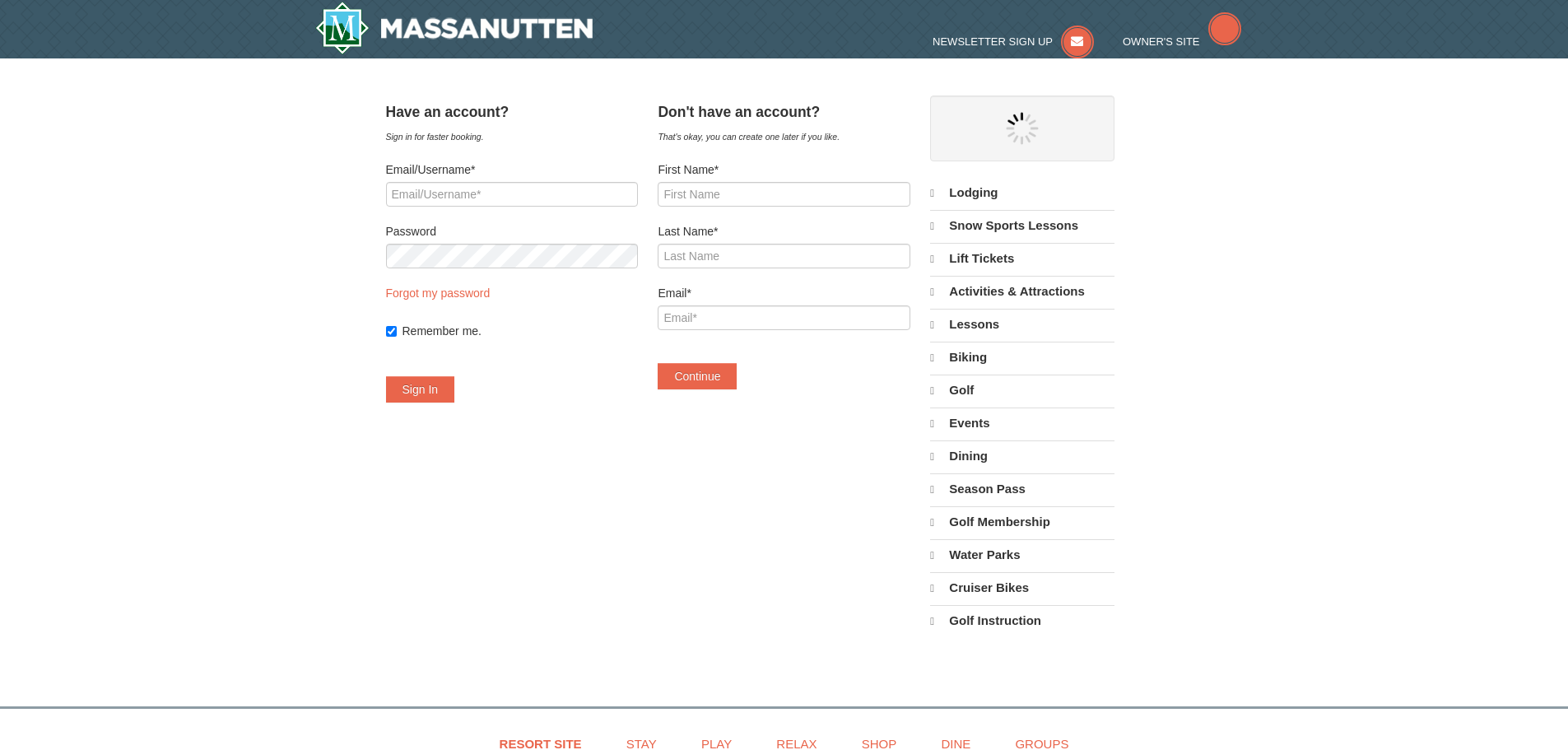
select select "10"
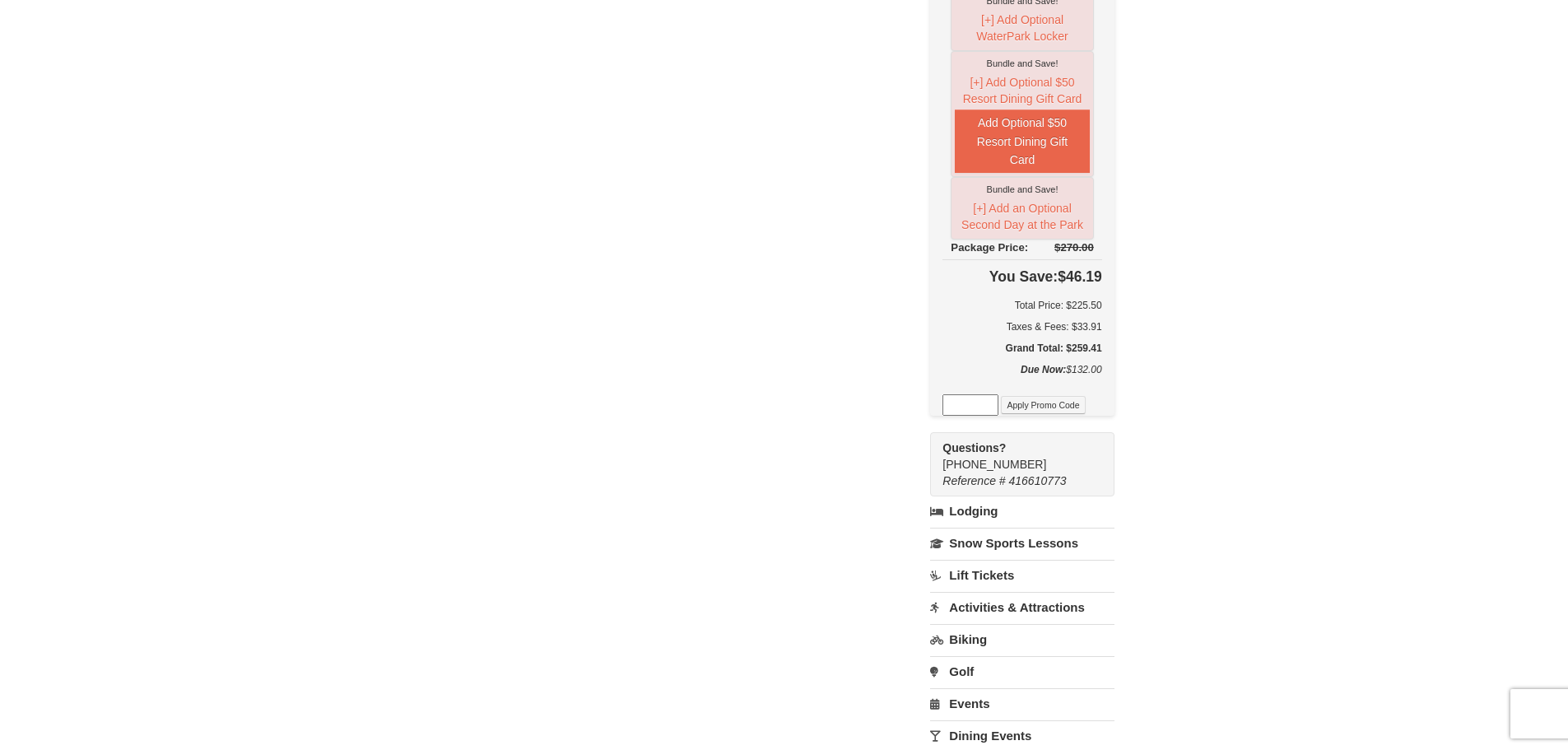
scroll to position [741, 0]
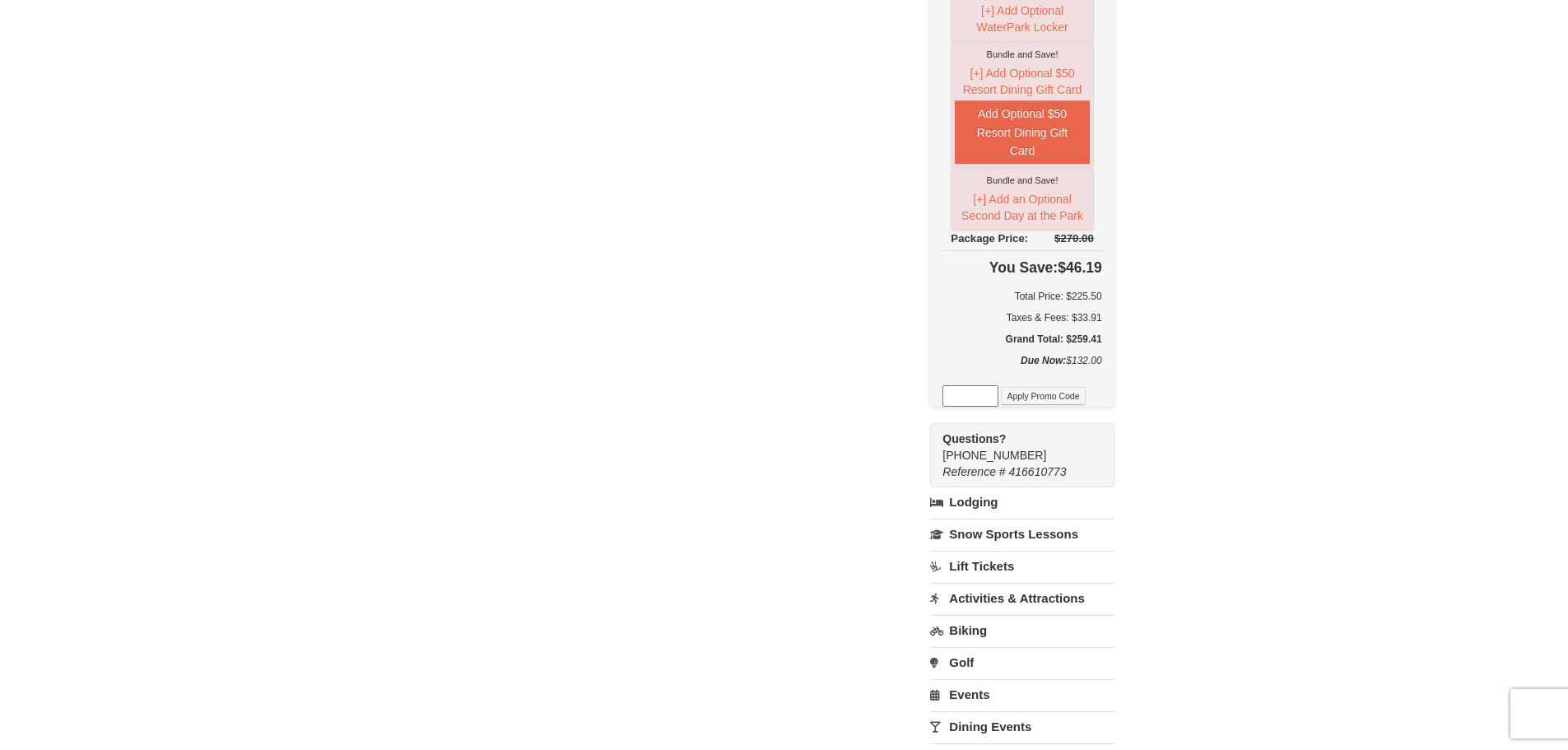
click at [983, 632] on link "Biking" at bounding box center [1022, 630] width 183 height 31
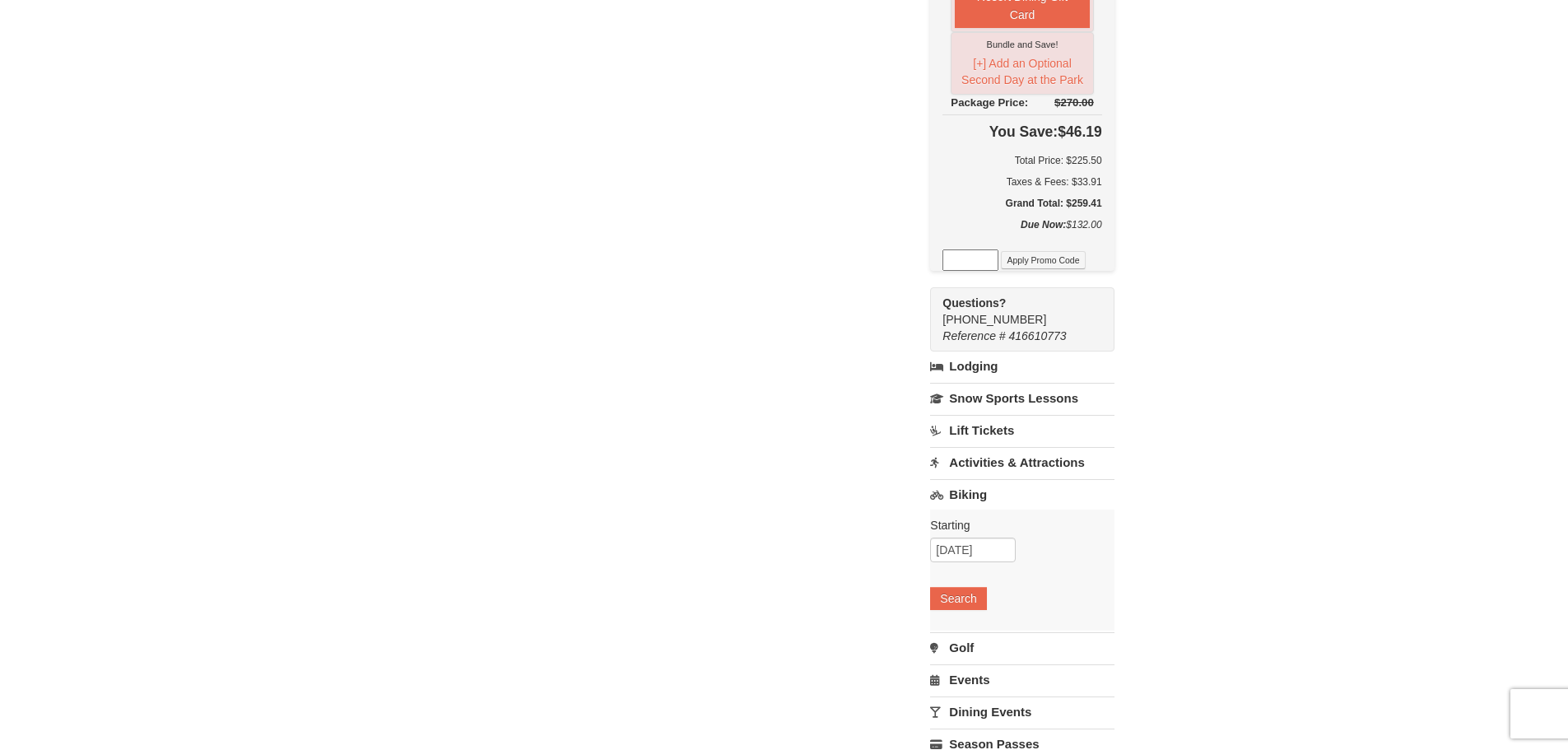
scroll to position [905, 0]
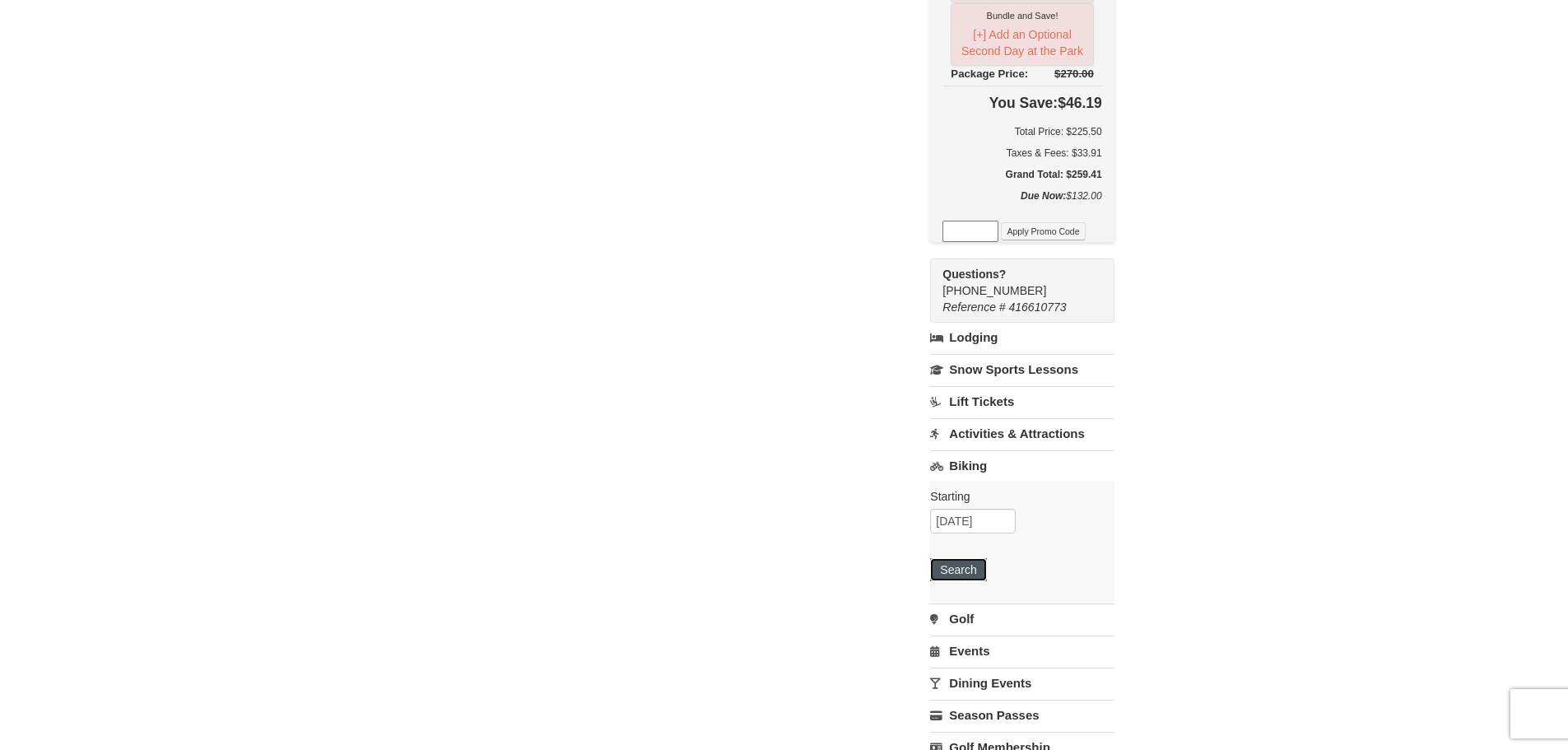
click at [974, 577] on button "Search" at bounding box center [959, 569] width 56 height 23
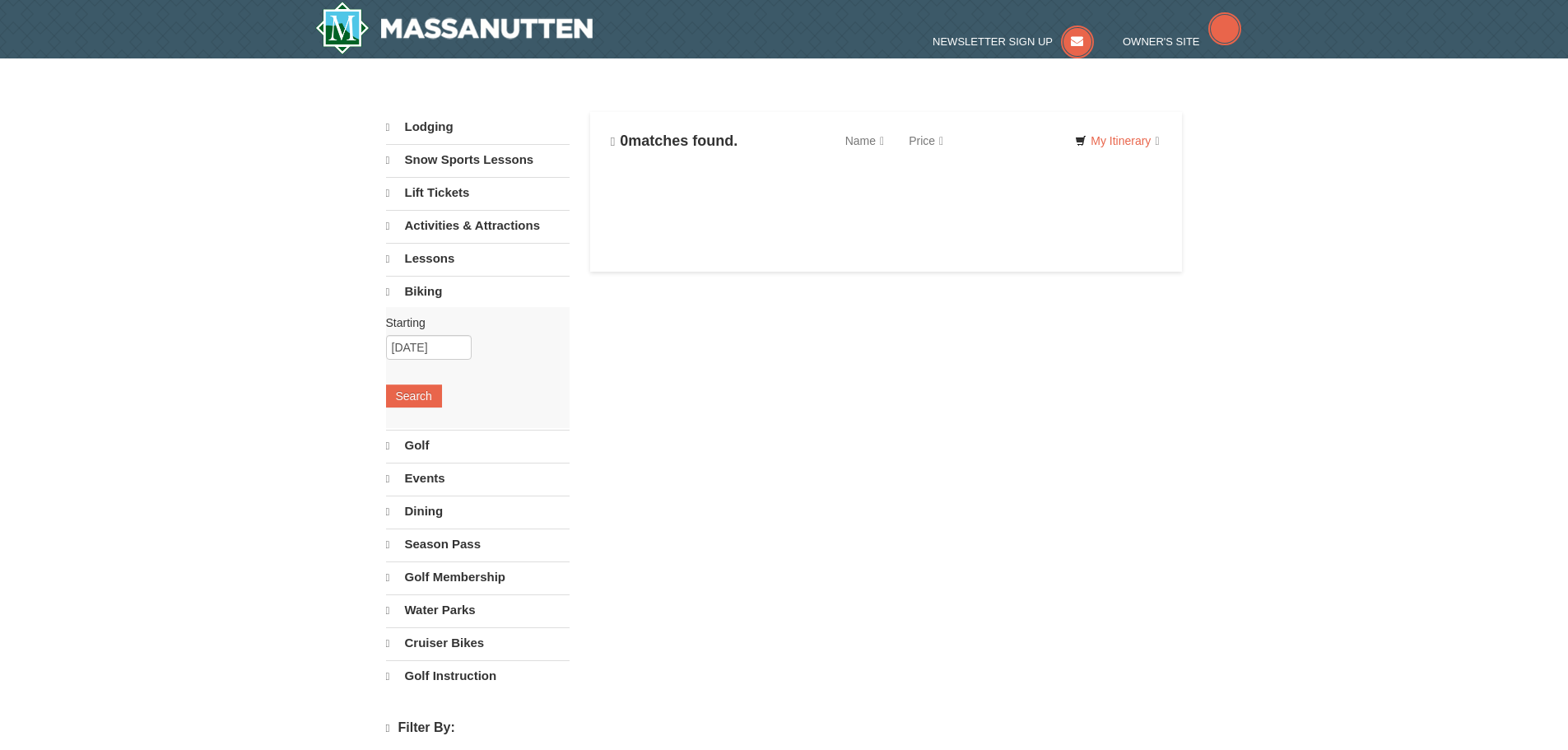
select select "10"
